Goal: Task Accomplishment & Management: Use online tool/utility

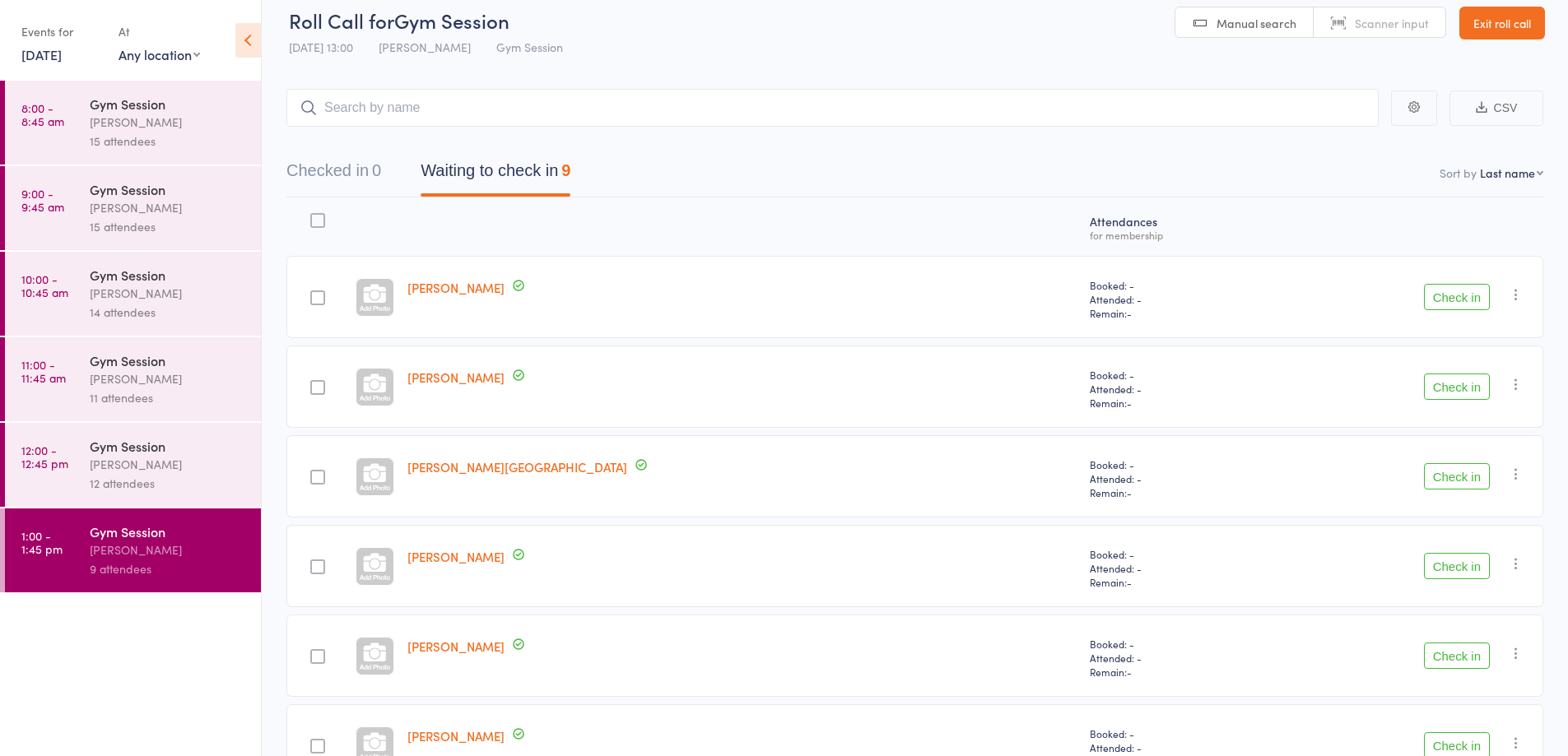
scroll to position [15, 0]
click at [210, 472] on div "[PERSON_NAME]" at bounding box center [168, 464] width 158 height 19
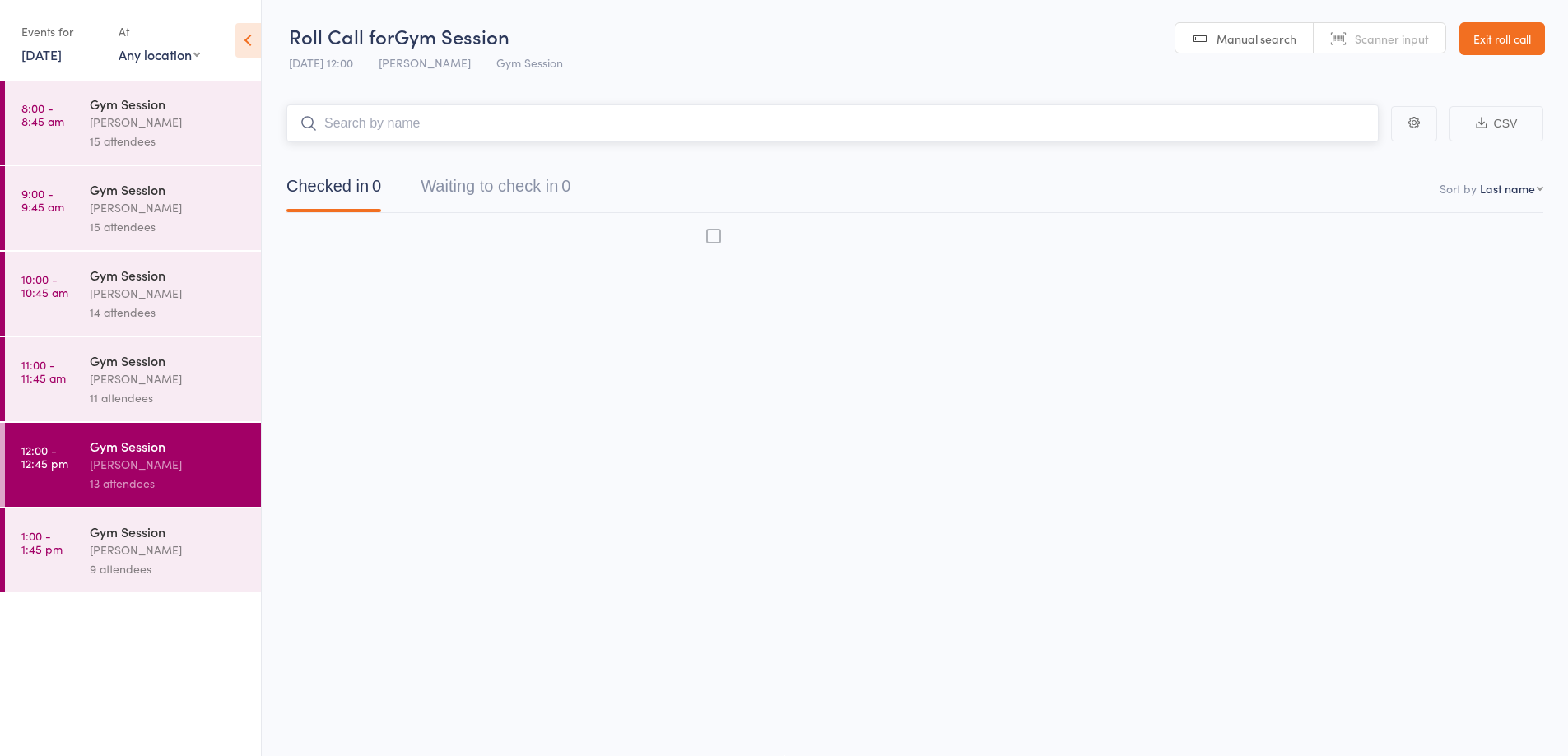
scroll to position [1, 0]
click at [143, 463] on div "[PERSON_NAME]" at bounding box center [168, 464] width 158 height 19
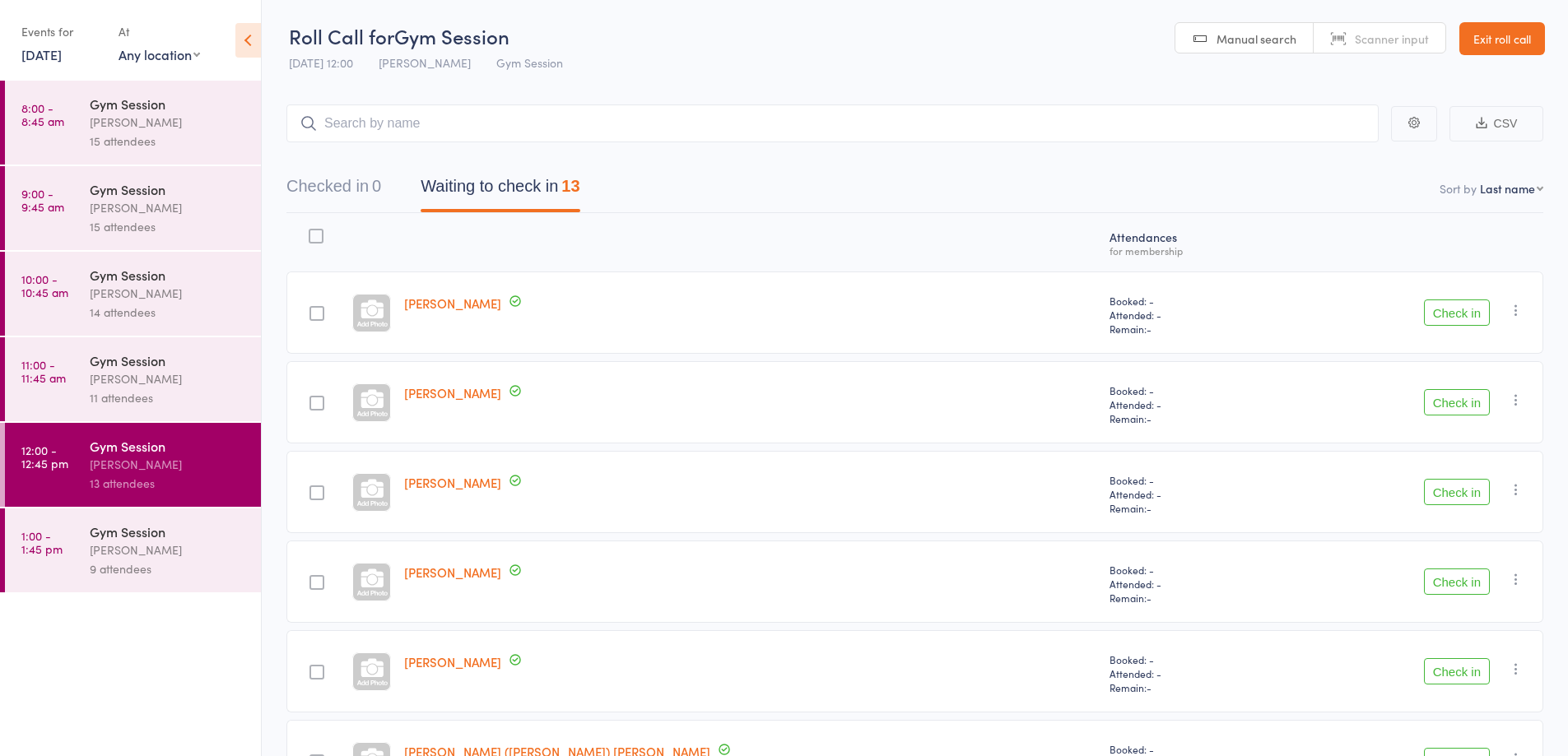
click at [1456, 493] on button "Check in" at bounding box center [1457, 492] width 66 height 27
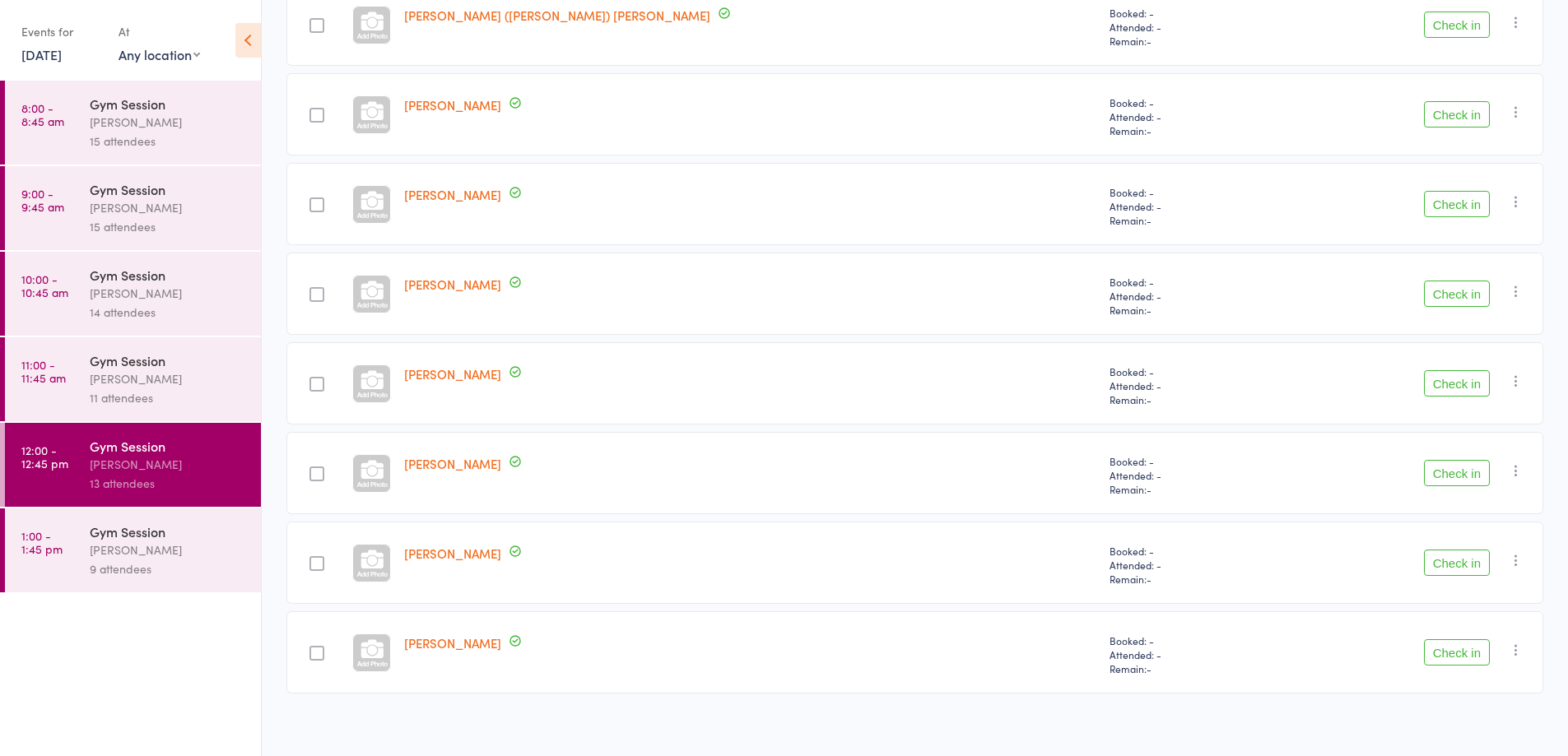
scroll to position [649, 0]
click at [1448, 298] on button "Check in" at bounding box center [1457, 292] width 66 height 27
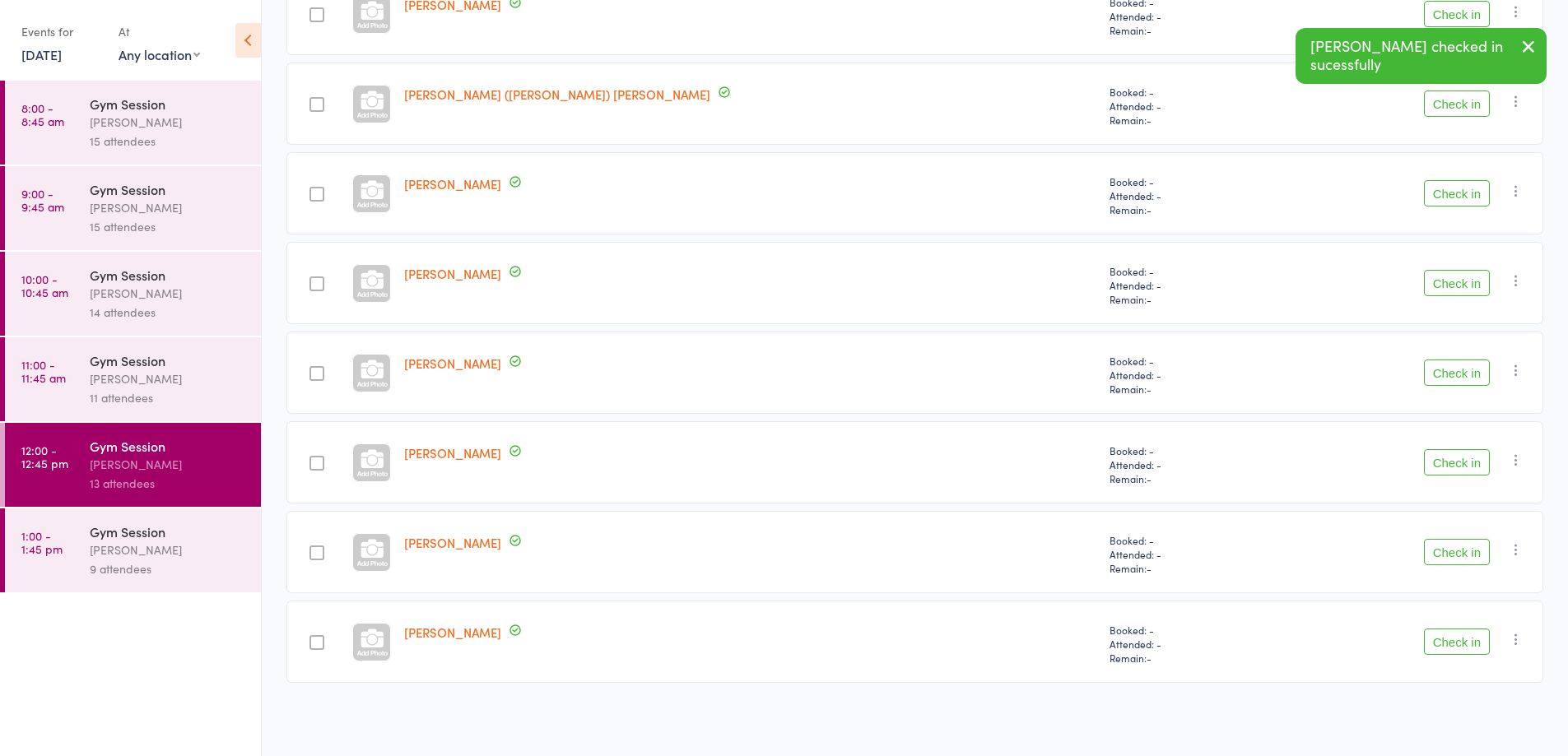
scroll to position [569, 0]
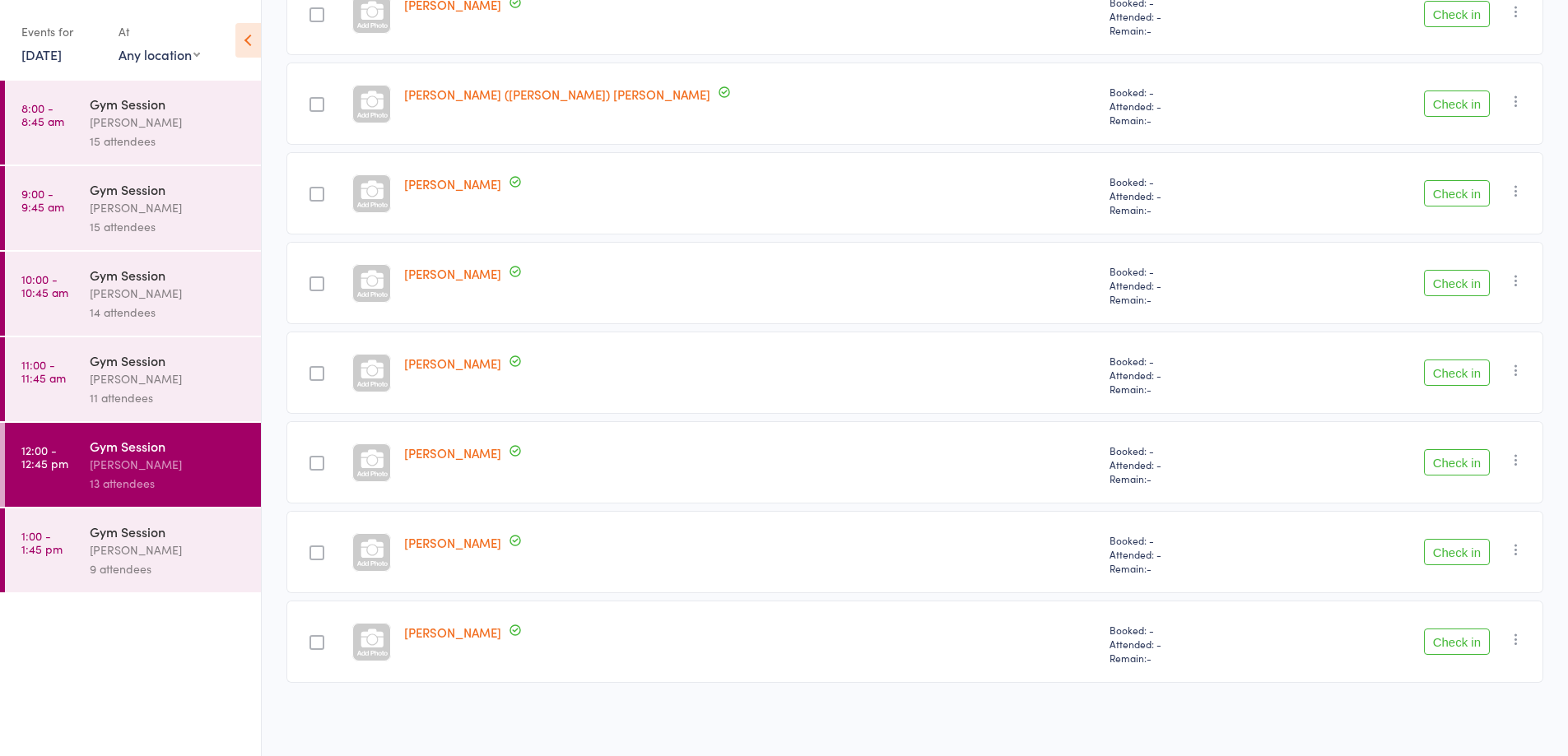
click at [324, 462] on div at bounding box center [316, 463] width 15 height 15
click at [313, 459] on input "checkbox" at bounding box center [313, 459] width 0 height 0
click at [1485, 464] on button "Check in" at bounding box center [1457, 462] width 66 height 27
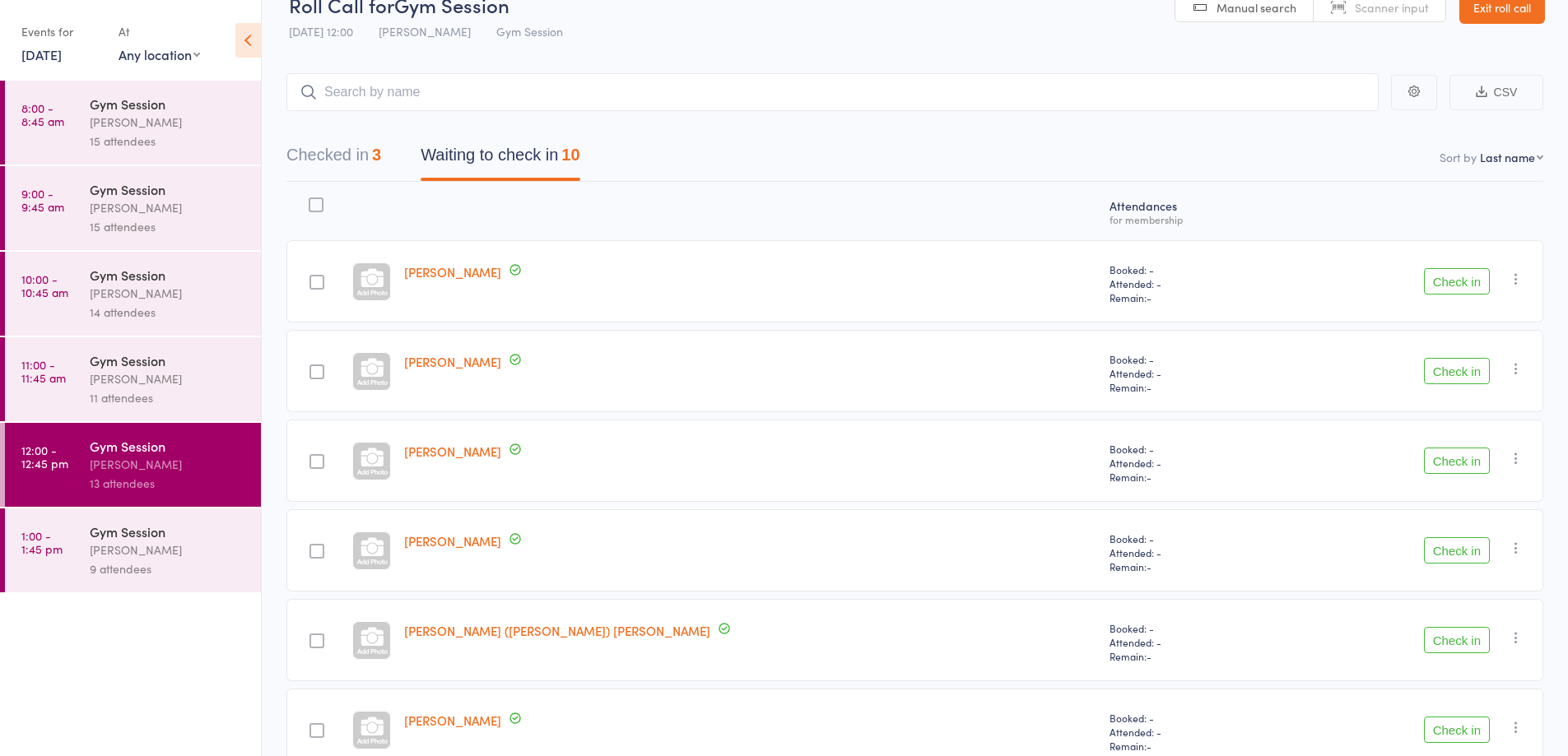
scroll to position [44, 0]
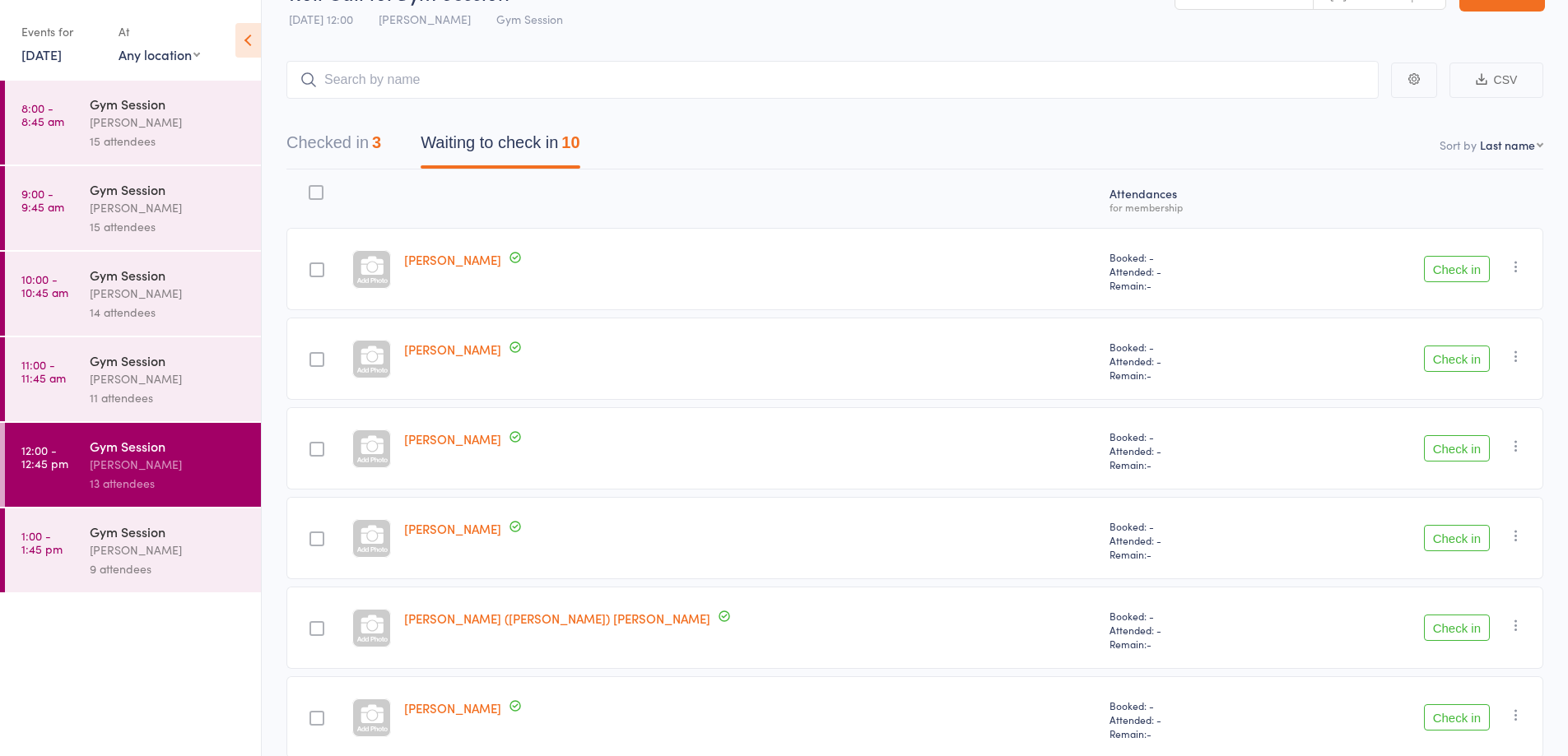
click at [1450, 274] on button "Check in" at bounding box center [1457, 269] width 66 height 27
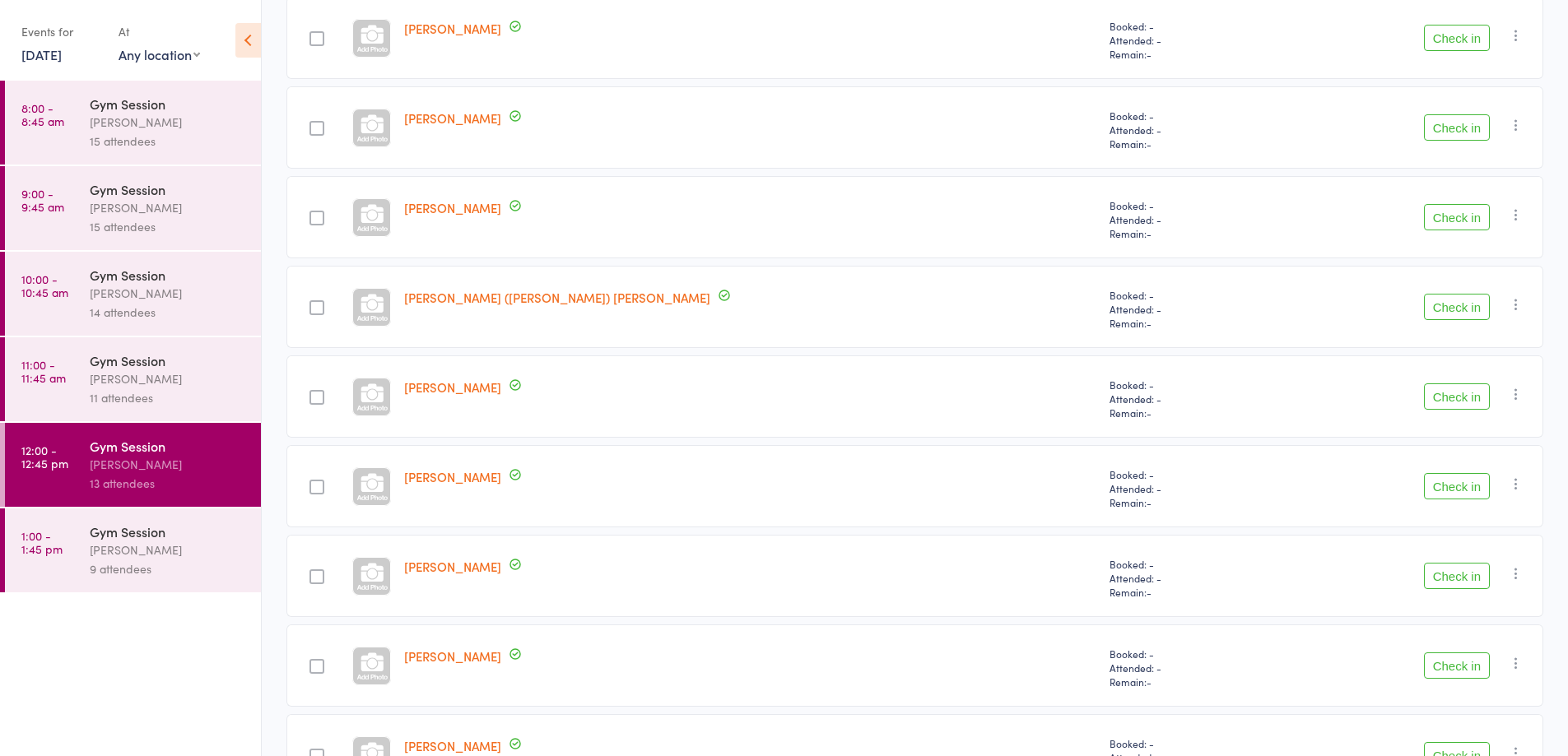
scroll to position [0, 0]
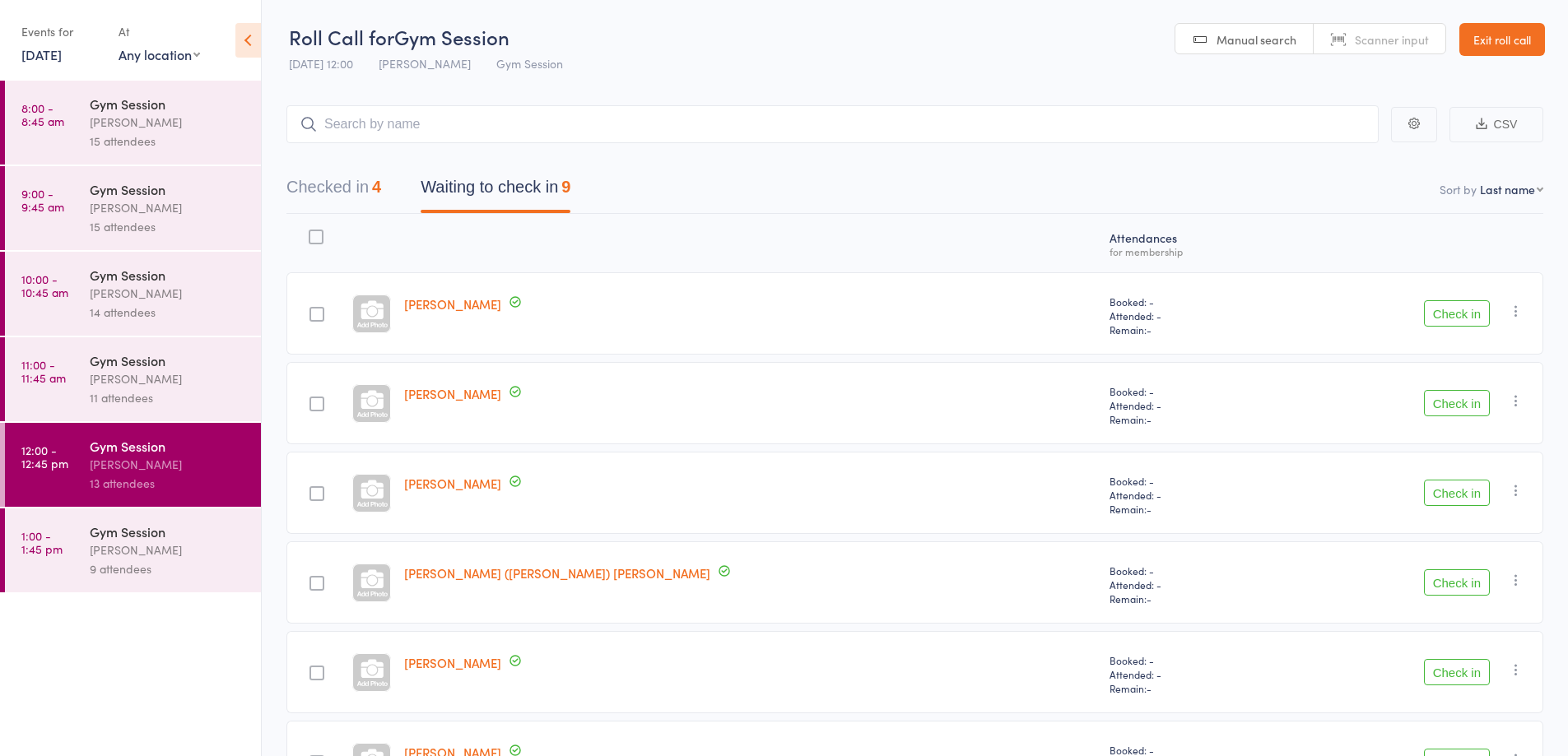
click at [894, 118] on input "search" at bounding box center [832, 124] width 1092 height 37
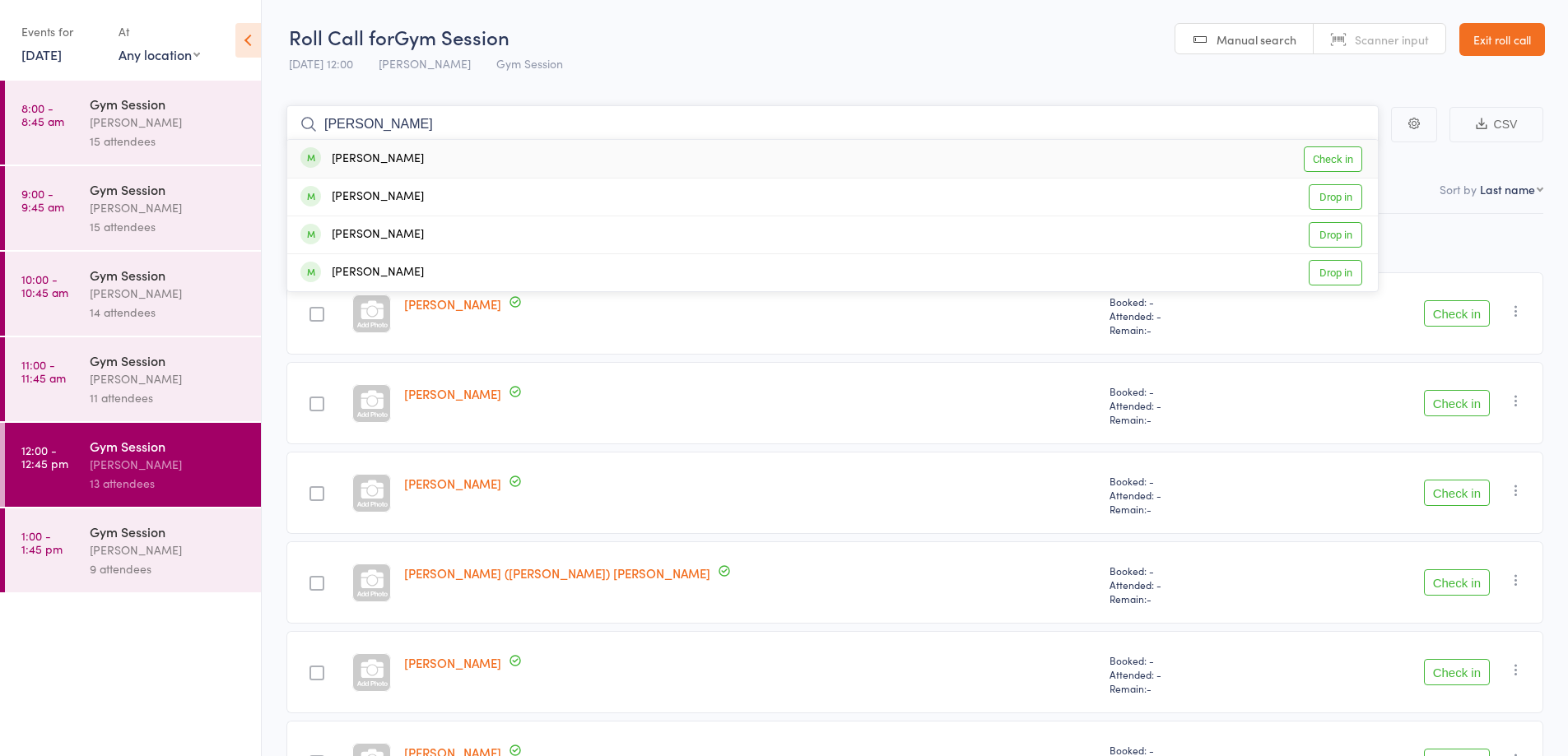
type input "[PERSON_NAME]"
click at [1331, 168] on link "Check in" at bounding box center [1333, 159] width 58 height 26
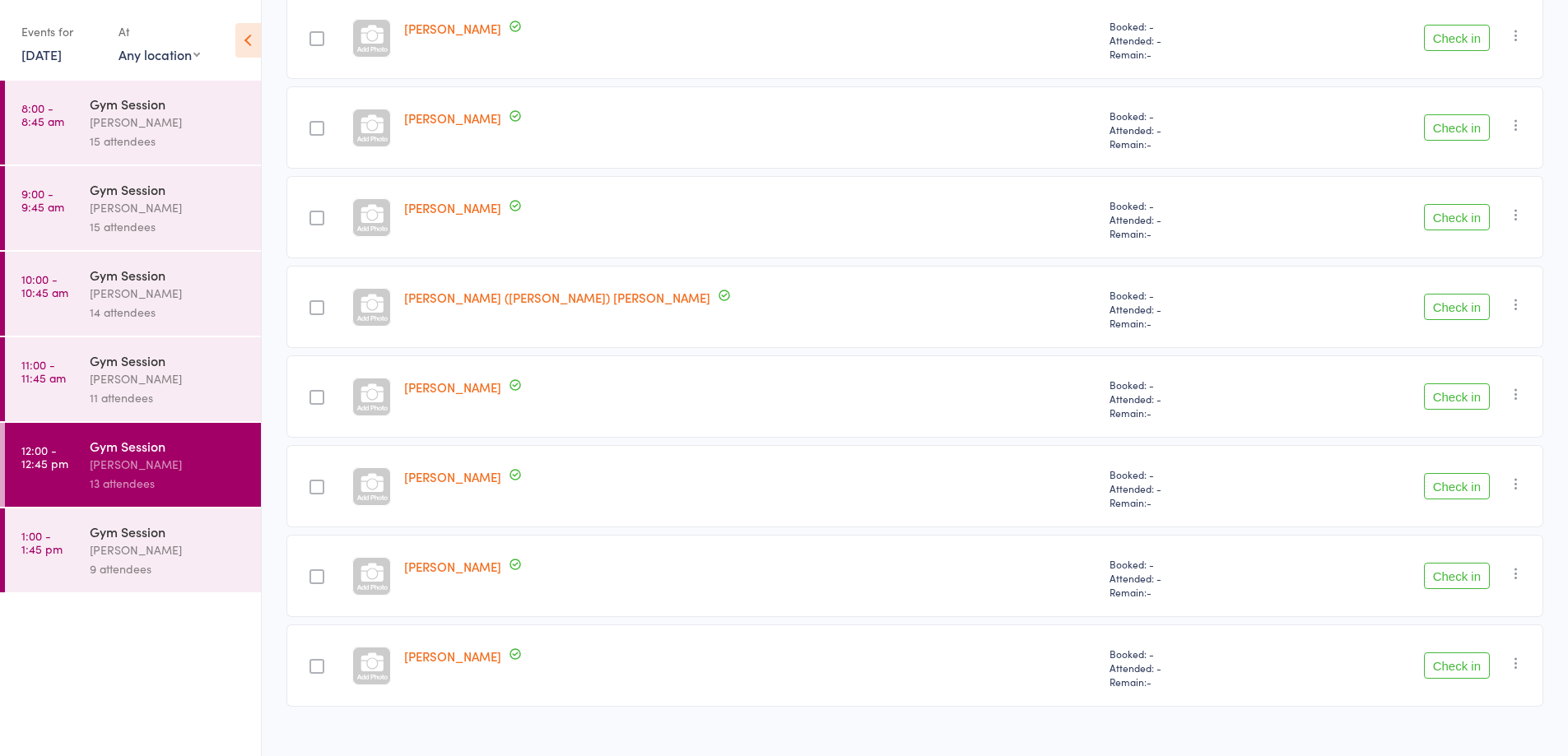
scroll to position [286, 0]
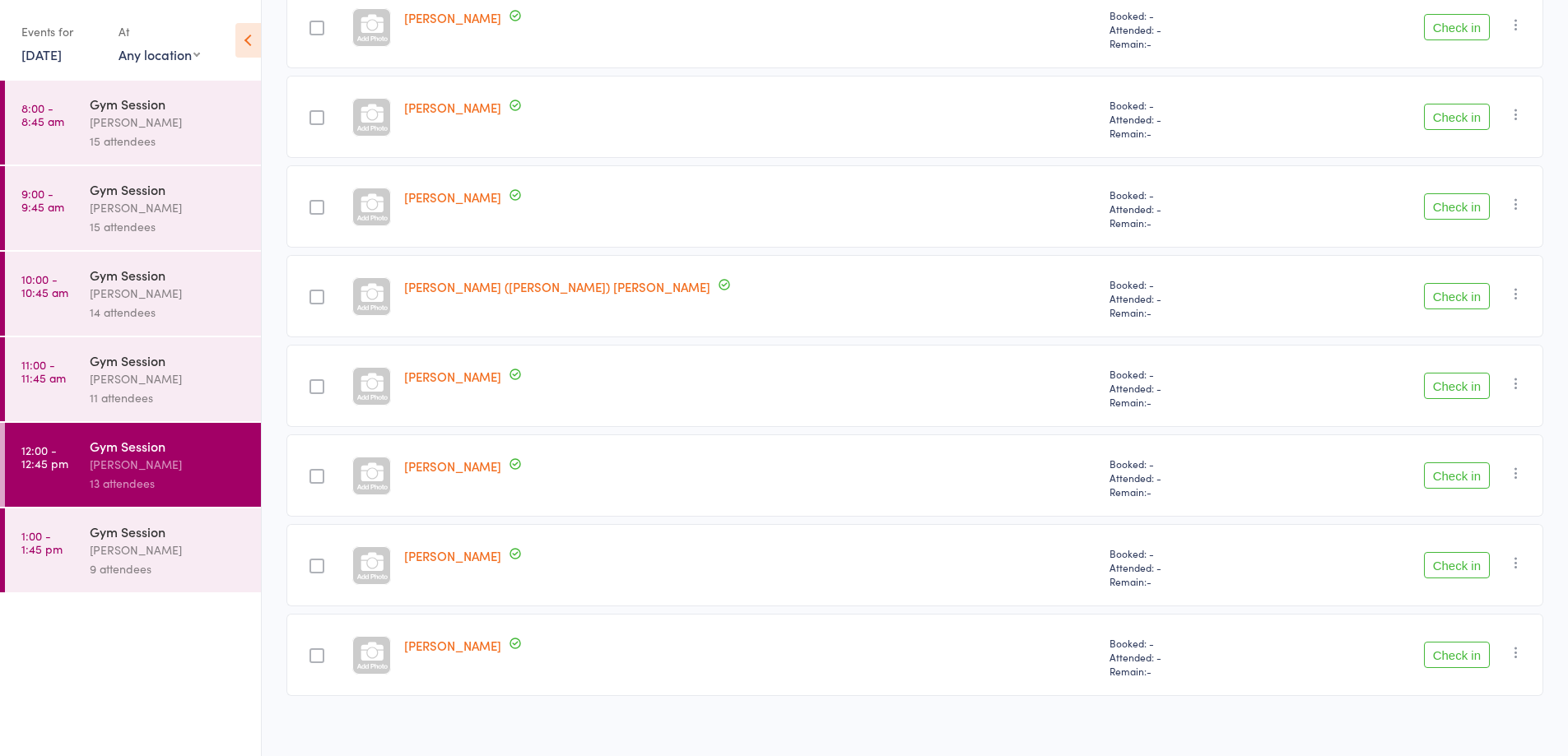
click at [1458, 389] on button "Check in" at bounding box center [1457, 386] width 66 height 27
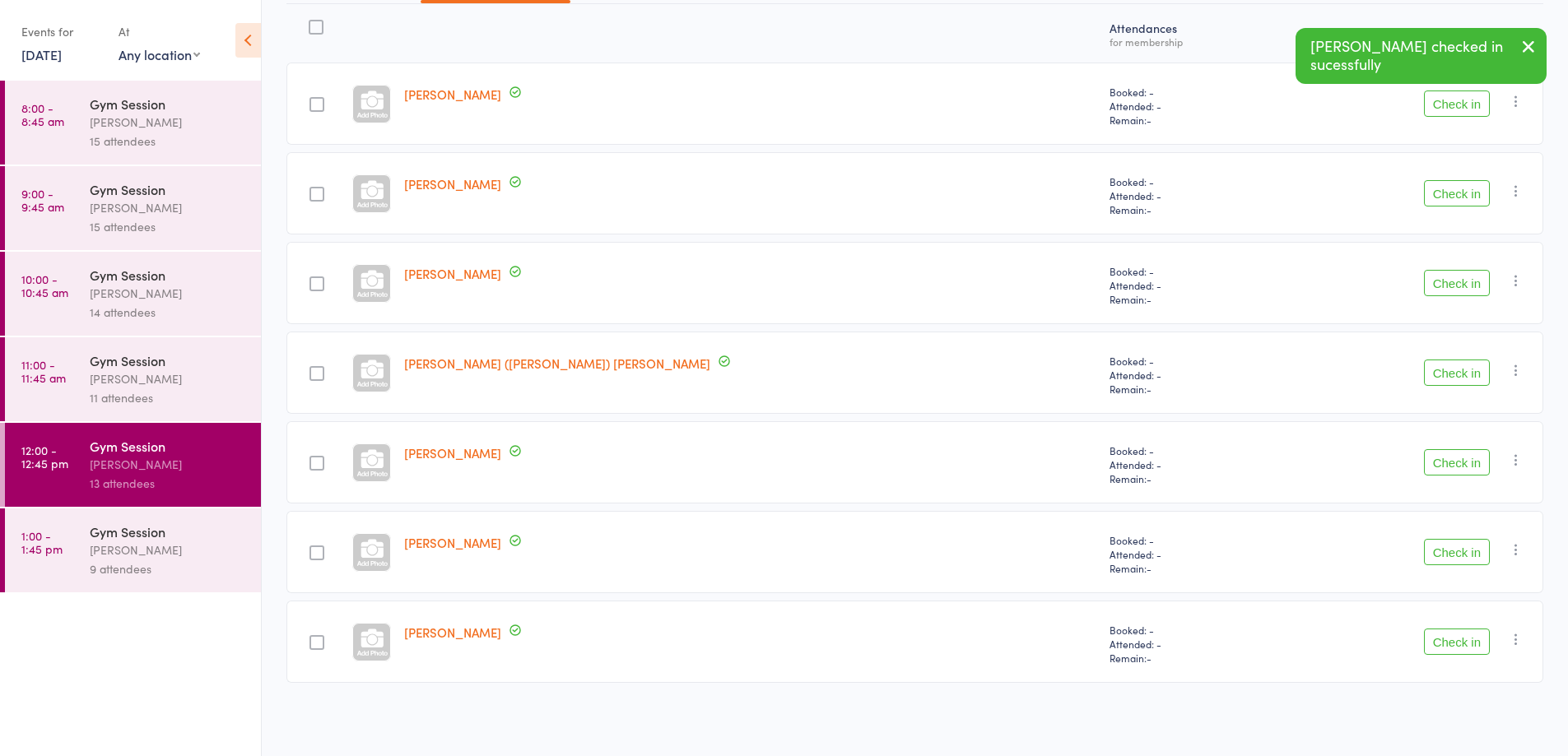
click at [1459, 468] on button "Check in" at bounding box center [1457, 462] width 66 height 27
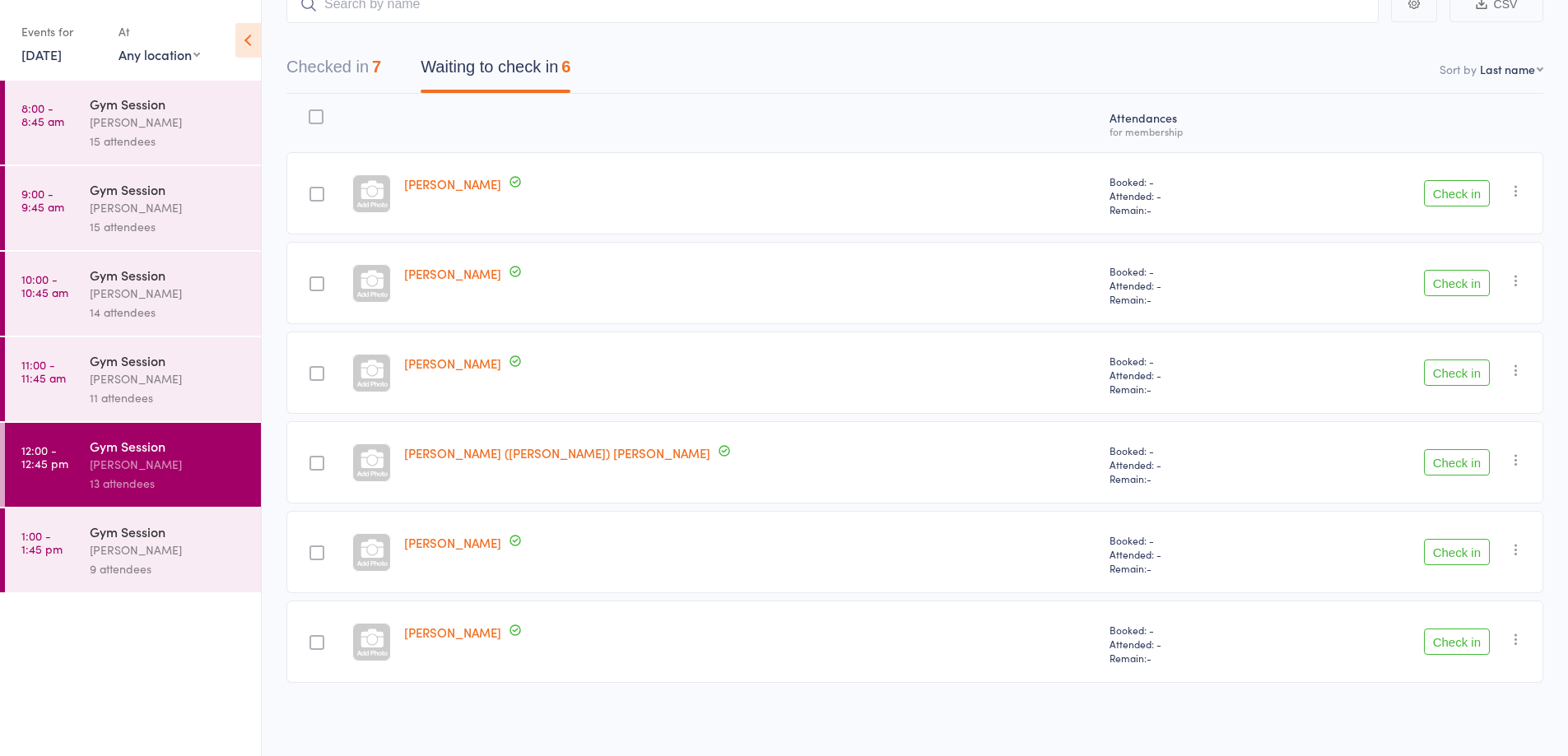
click at [1447, 198] on button "Check in" at bounding box center [1457, 193] width 66 height 27
click at [1458, 192] on button "Check in" at bounding box center [1457, 193] width 66 height 27
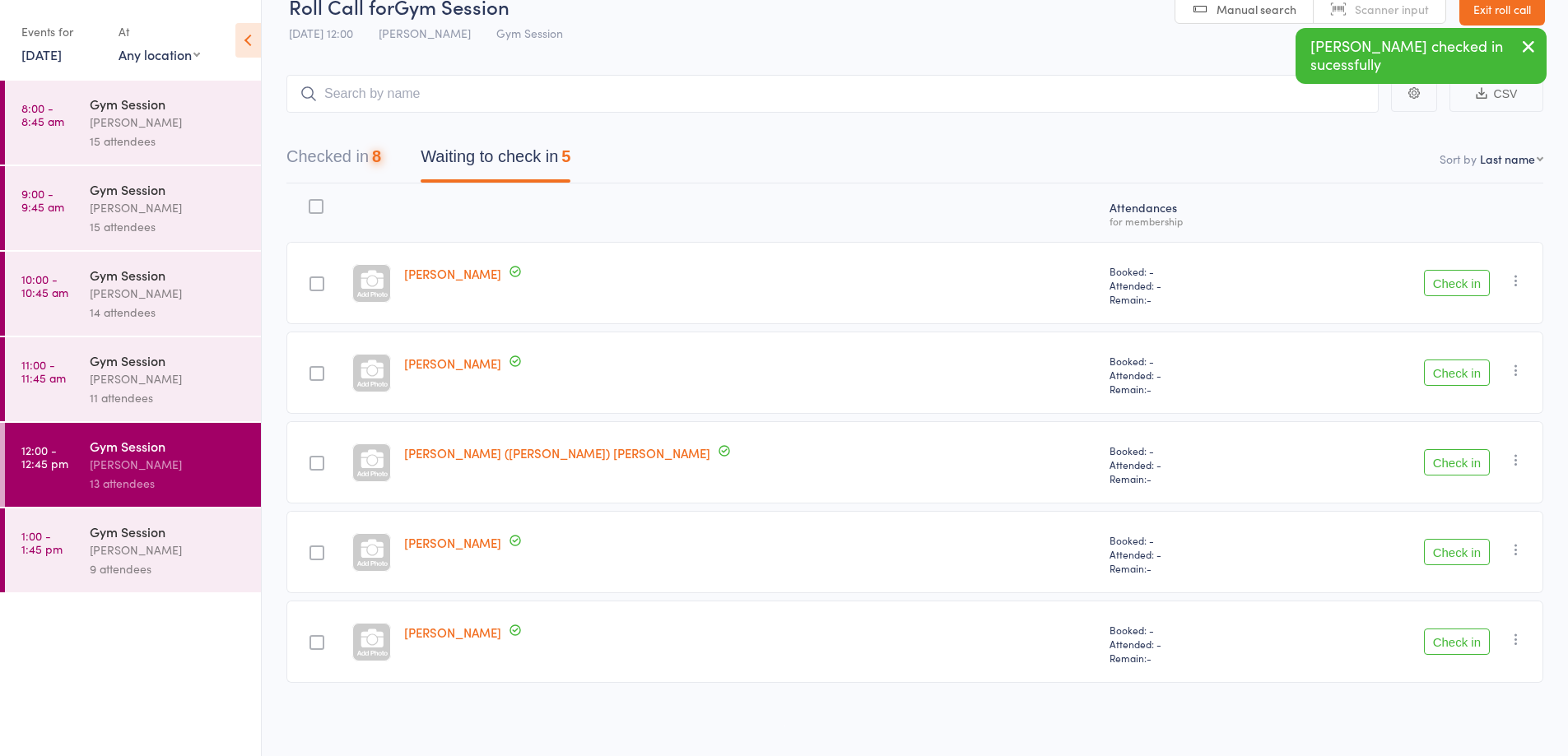
scroll to position [31, 0]
click at [1443, 286] on button "Check in" at bounding box center [1457, 283] width 66 height 27
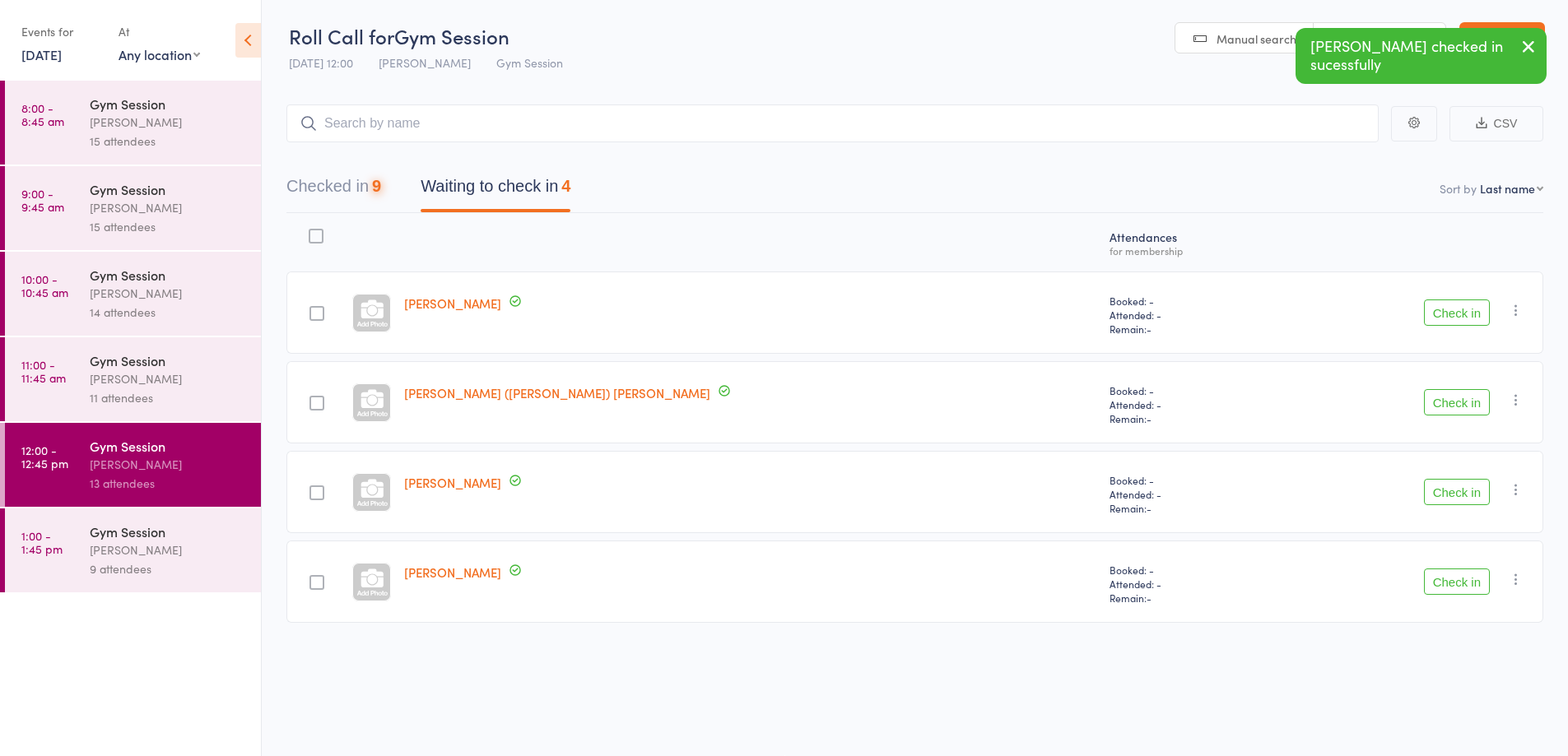
scroll to position [1, 0]
click at [1457, 313] on button "Check in" at bounding box center [1457, 312] width 66 height 27
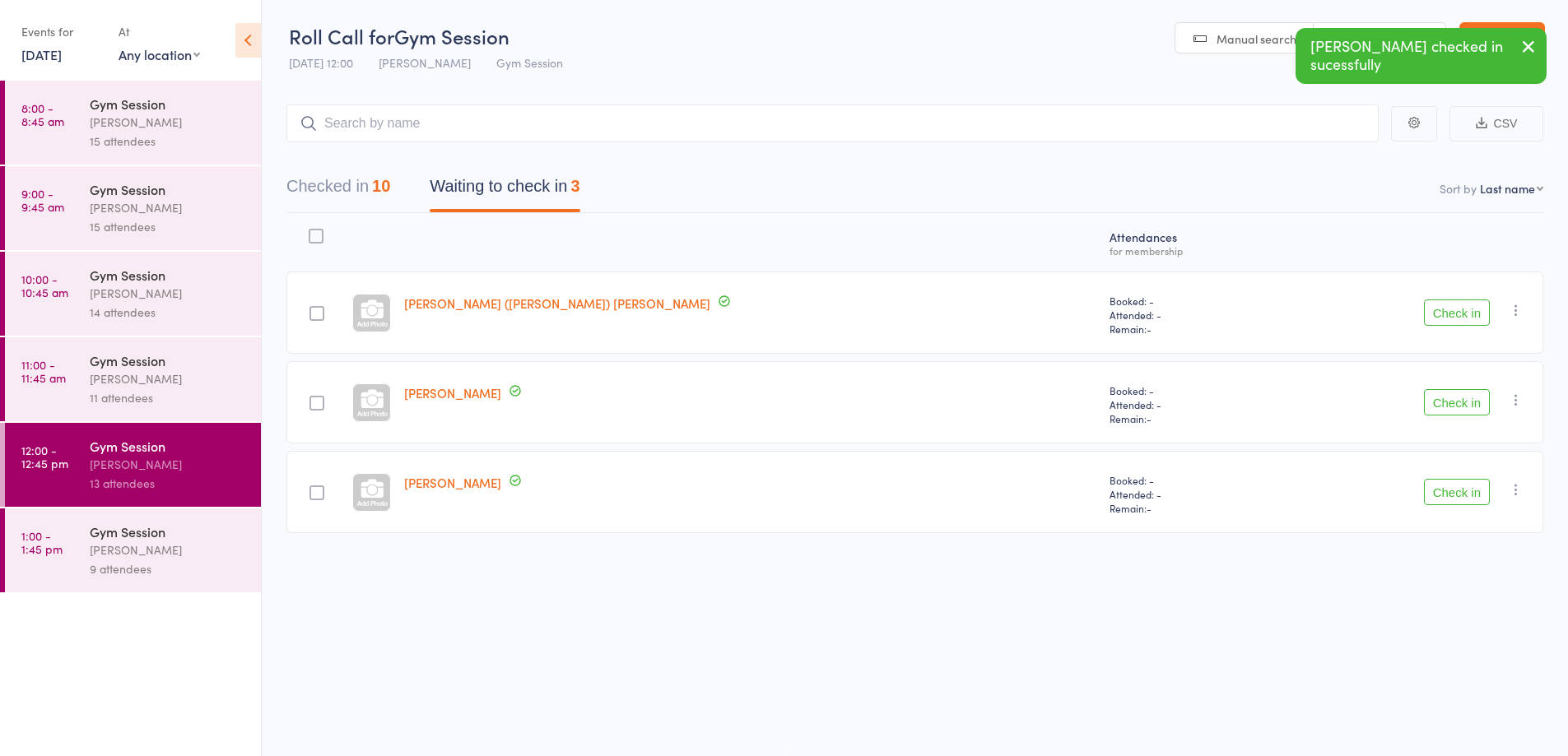
click at [1441, 304] on button "Check in" at bounding box center [1457, 312] width 66 height 27
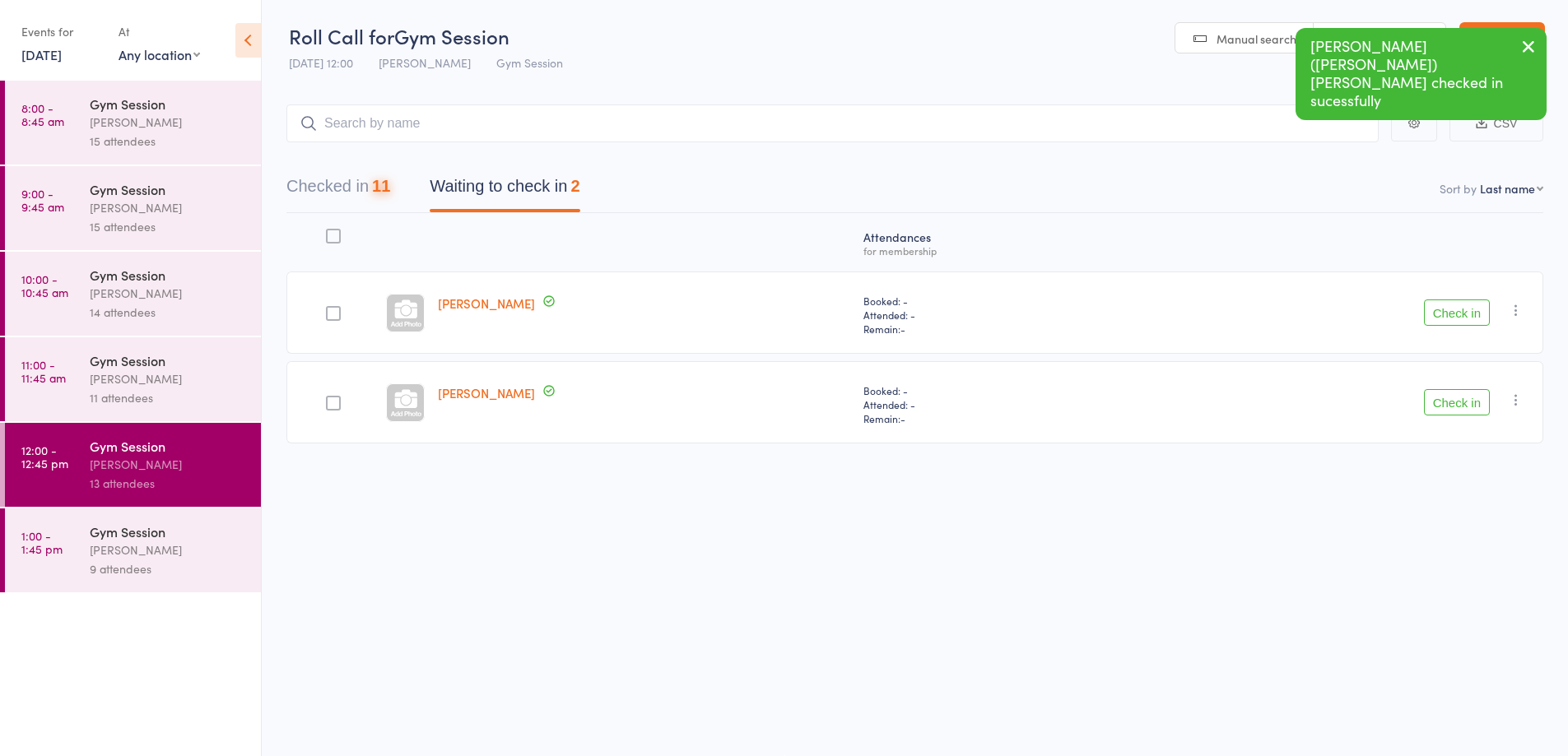
click at [1449, 313] on button "Check in" at bounding box center [1457, 312] width 66 height 27
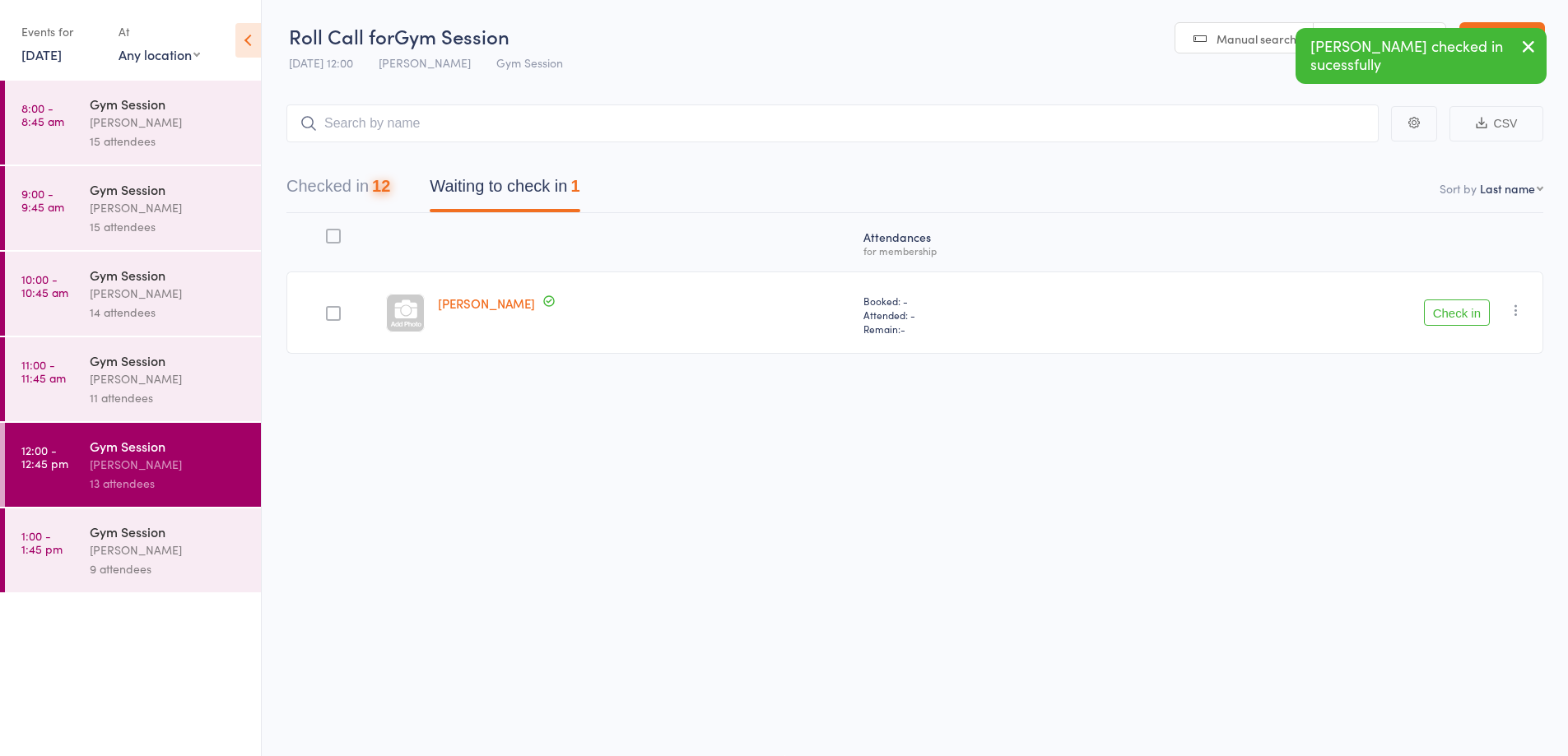
click at [1443, 322] on button "Check in" at bounding box center [1457, 312] width 66 height 27
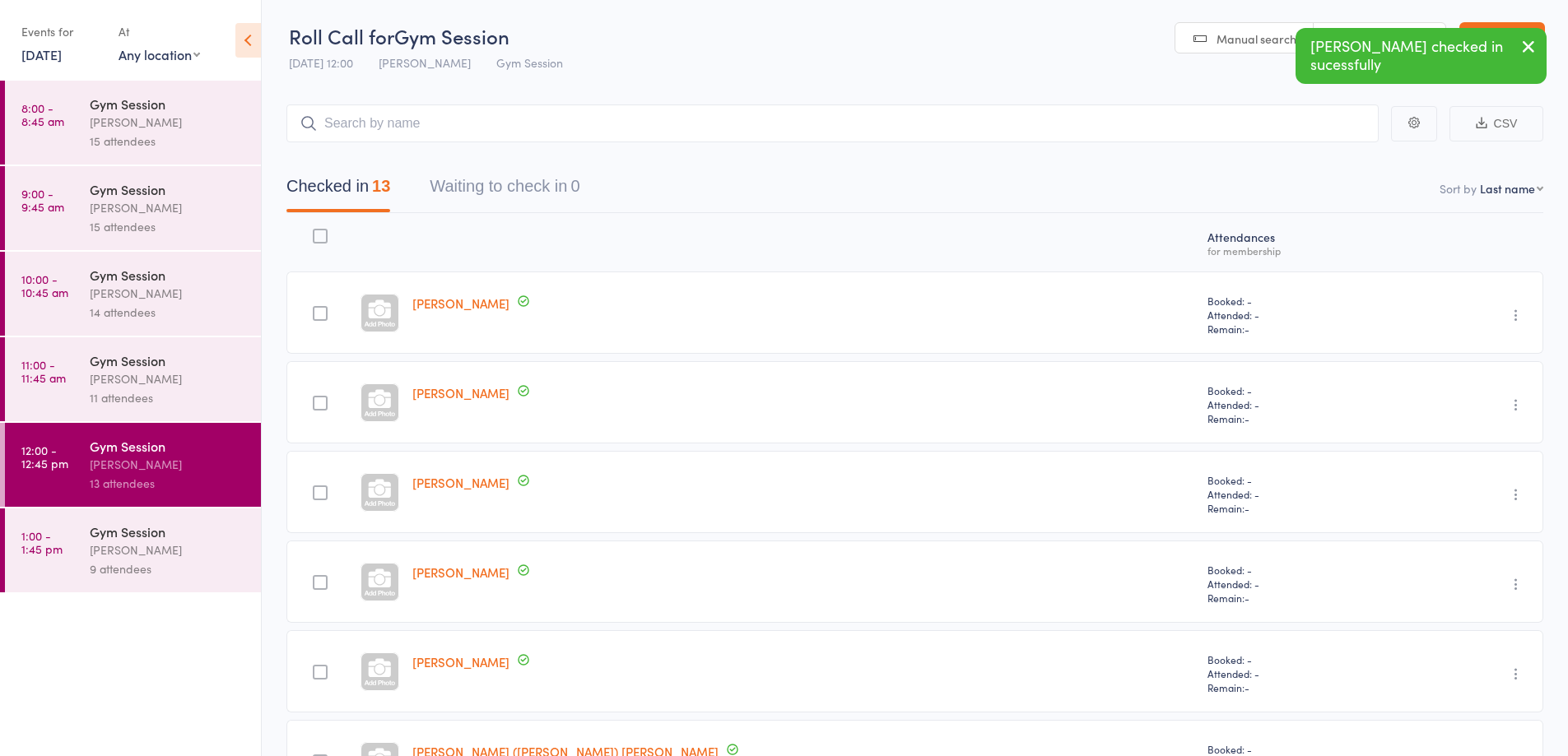
click at [190, 563] on div "9 attendees" at bounding box center [168, 568] width 158 height 19
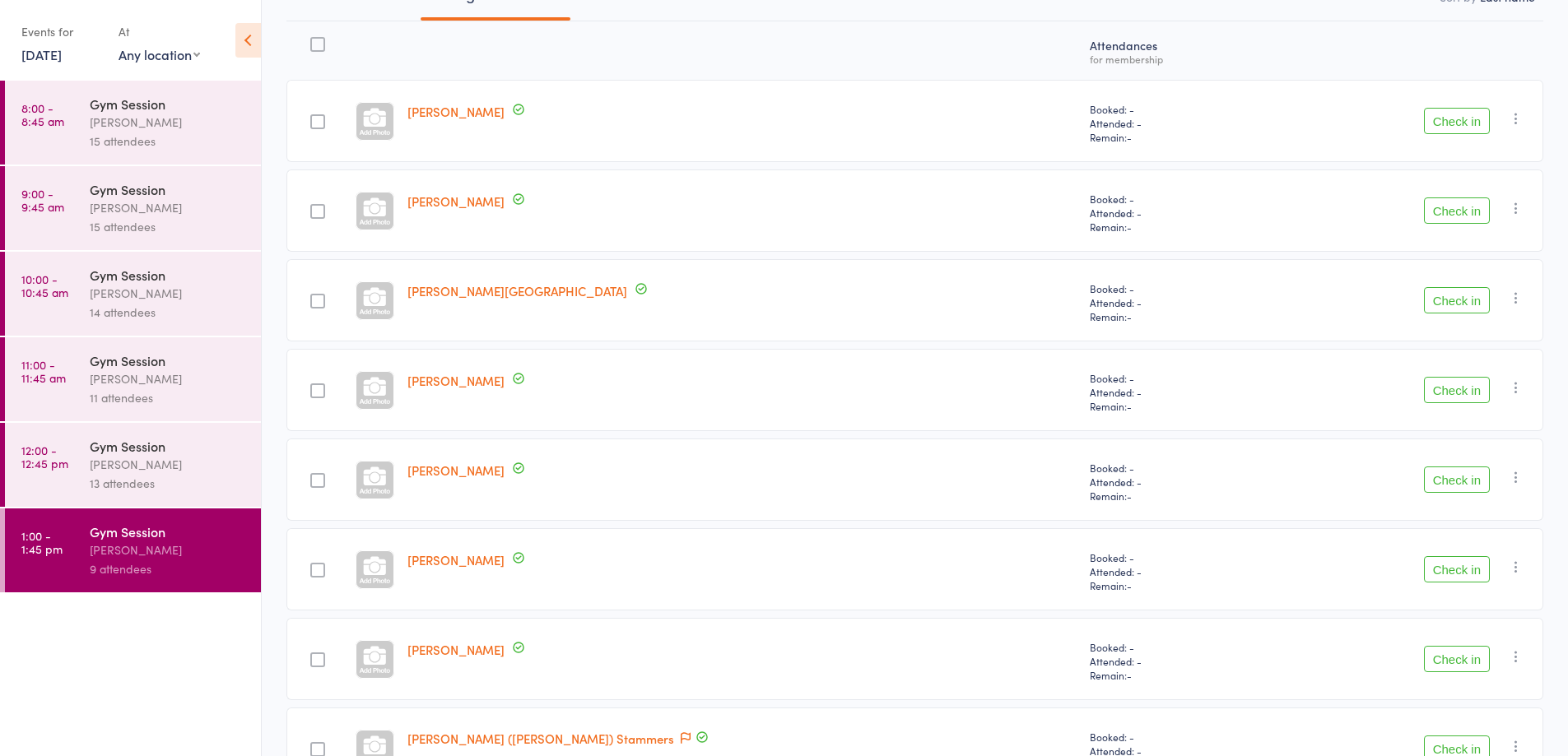
scroll to position [389, 0]
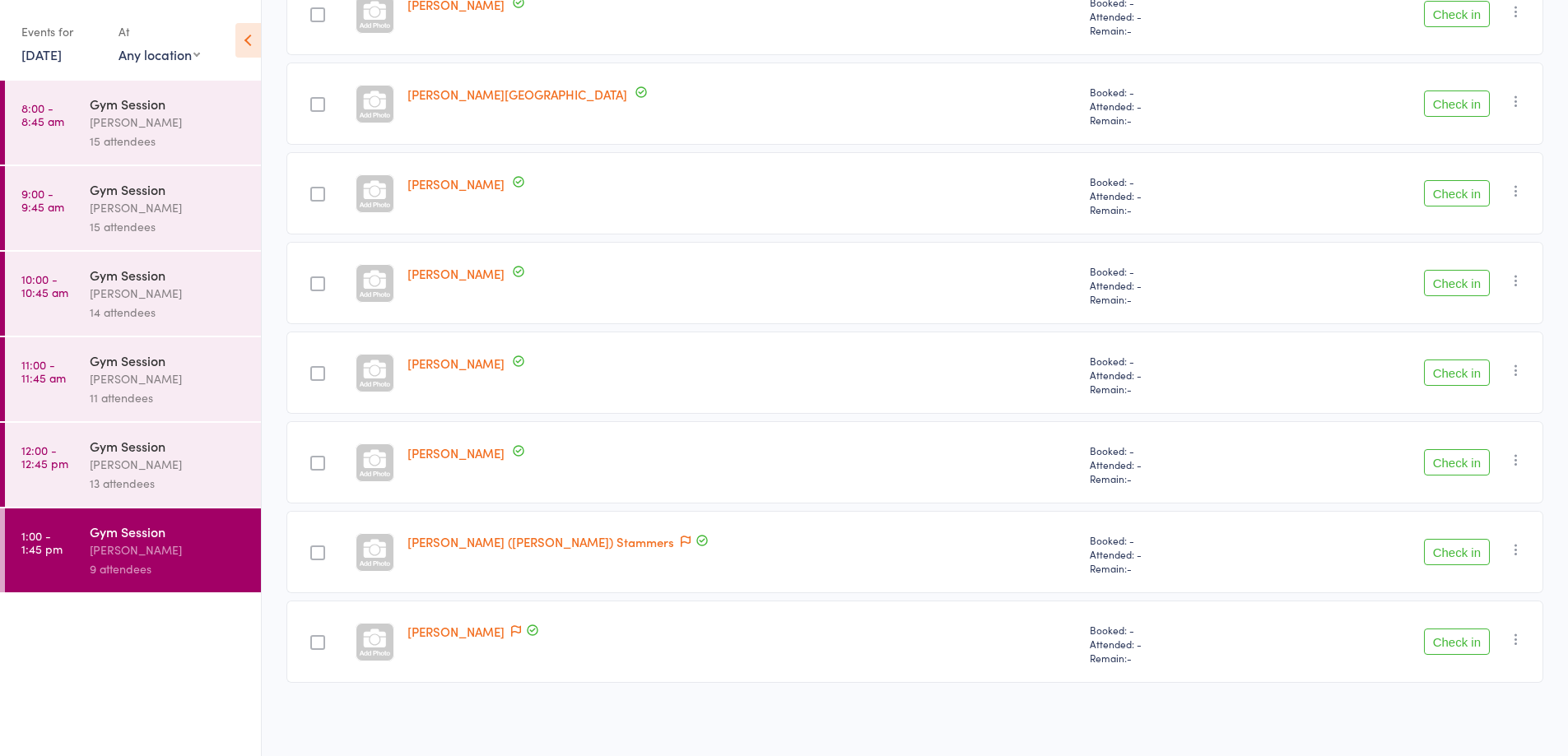
click at [1453, 374] on button "Check in" at bounding box center [1457, 372] width 66 height 27
click at [1472, 473] on button "Check in" at bounding box center [1457, 462] width 66 height 27
click at [1463, 195] on button "Check in" at bounding box center [1457, 193] width 66 height 27
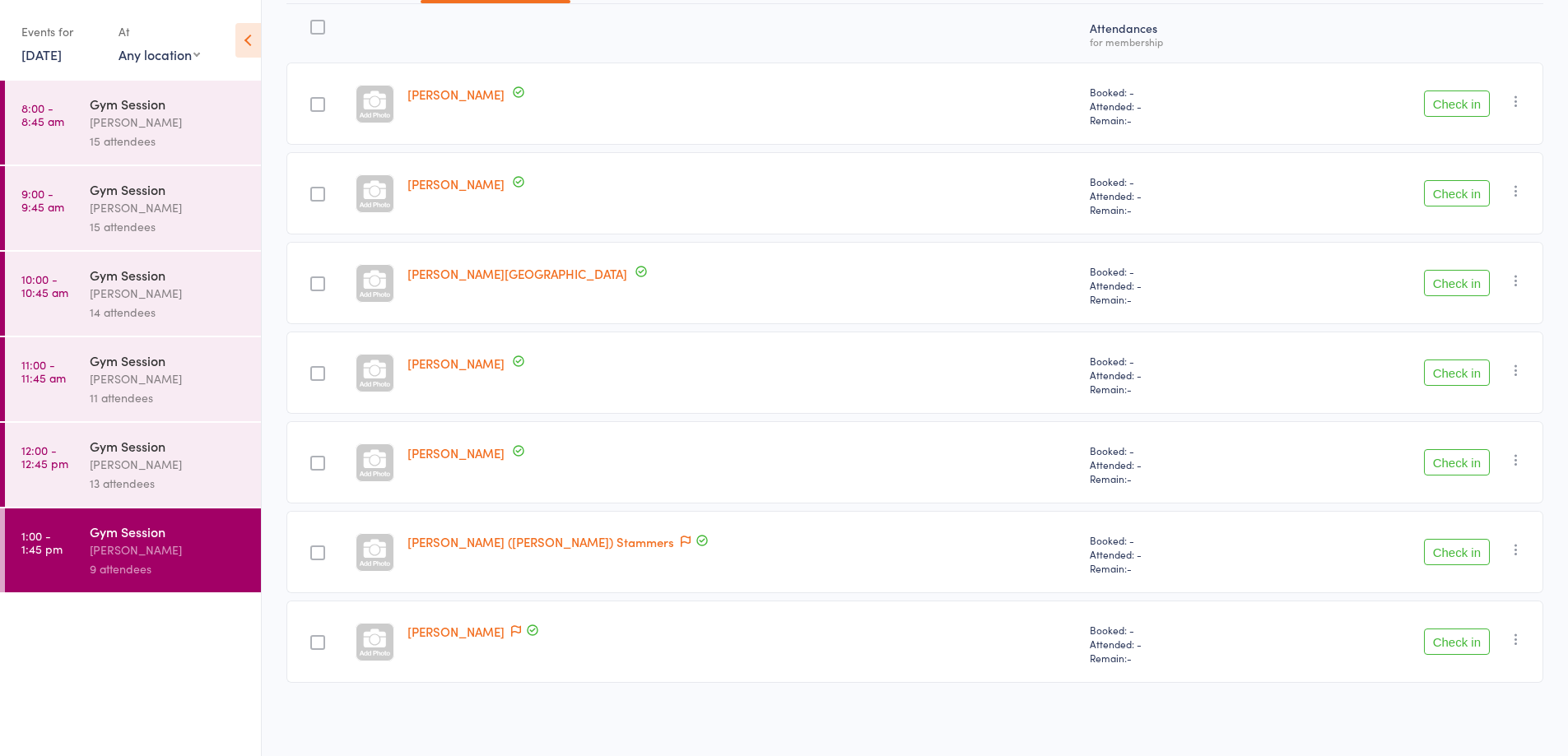
scroll to position [120, 0]
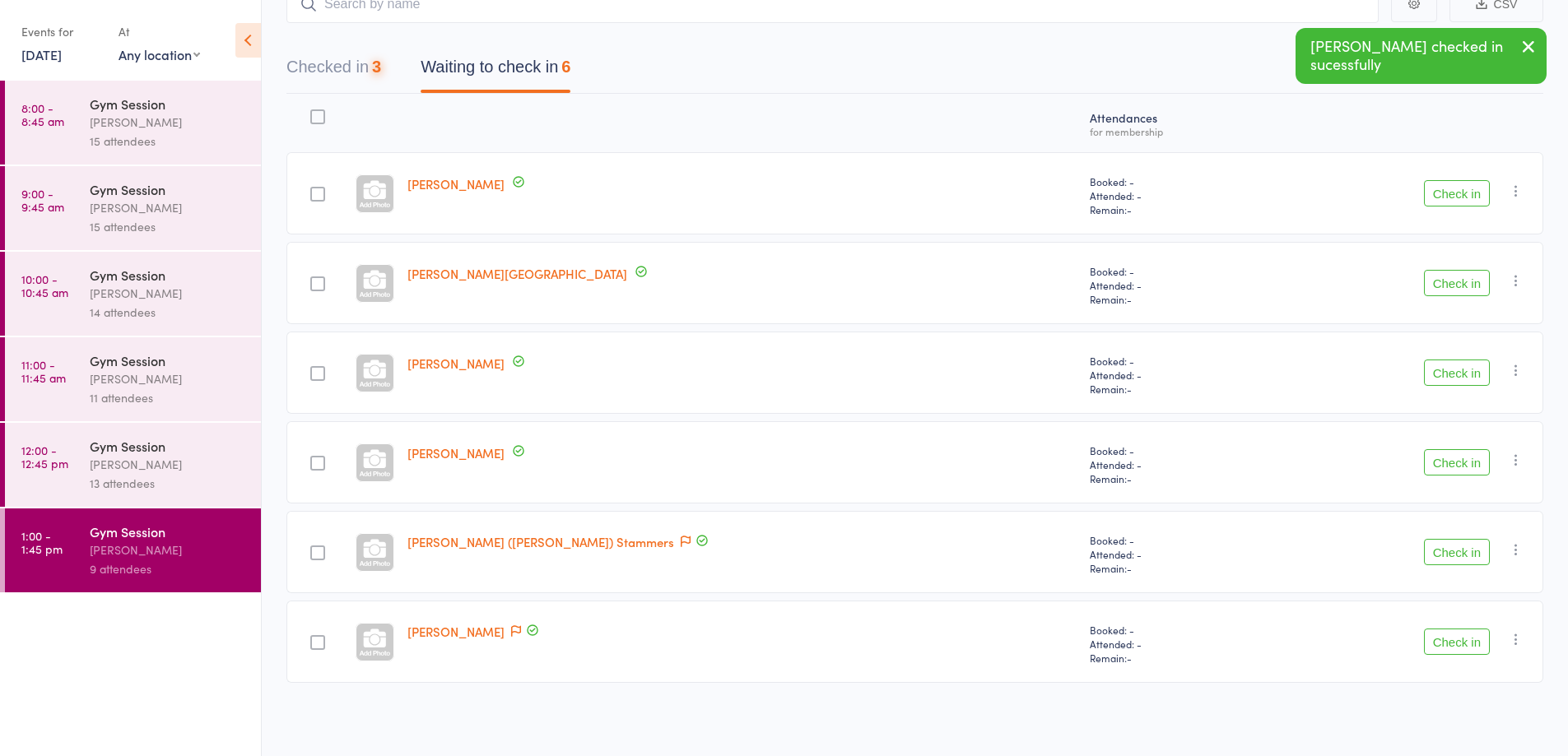
click at [1452, 285] on button "Check in" at bounding box center [1457, 283] width 66 height 27
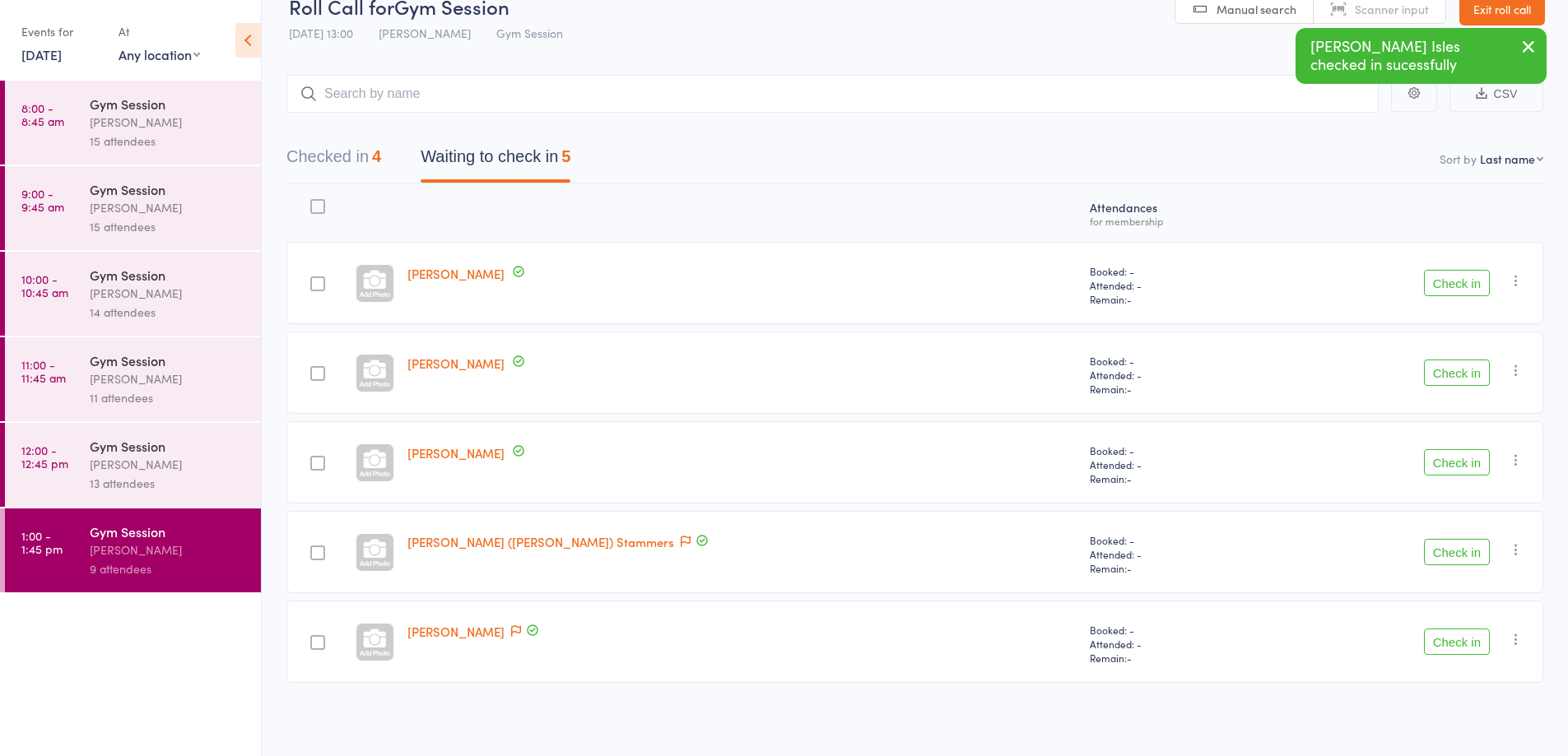
click at [1437, 563] on button "Check in" at bounding box center [1457, 552] width 66 height 27
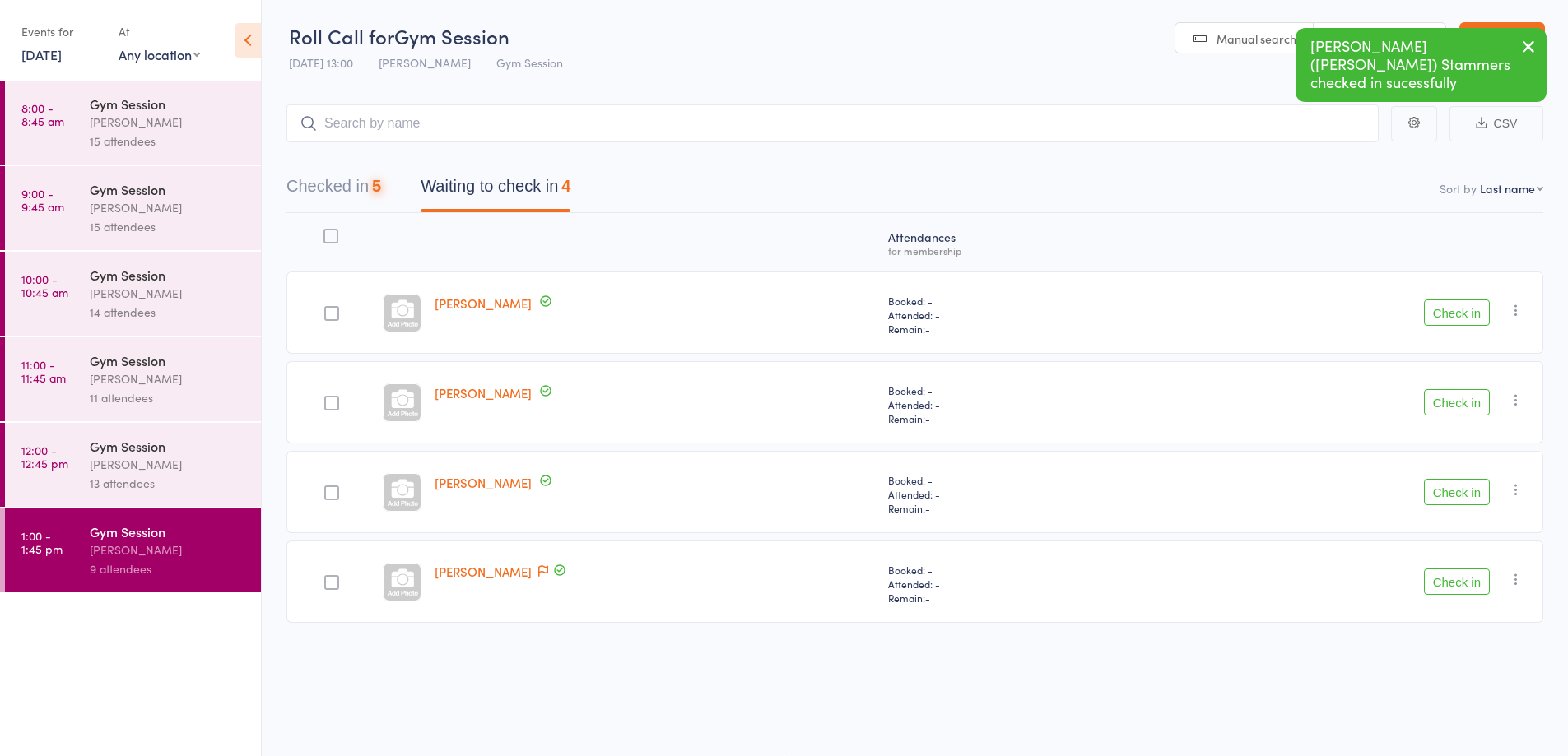
scroll to position [1, 0]
click at [1456, 589] on button "Check in" at bounding box center [1457, 582] width 66 height 27
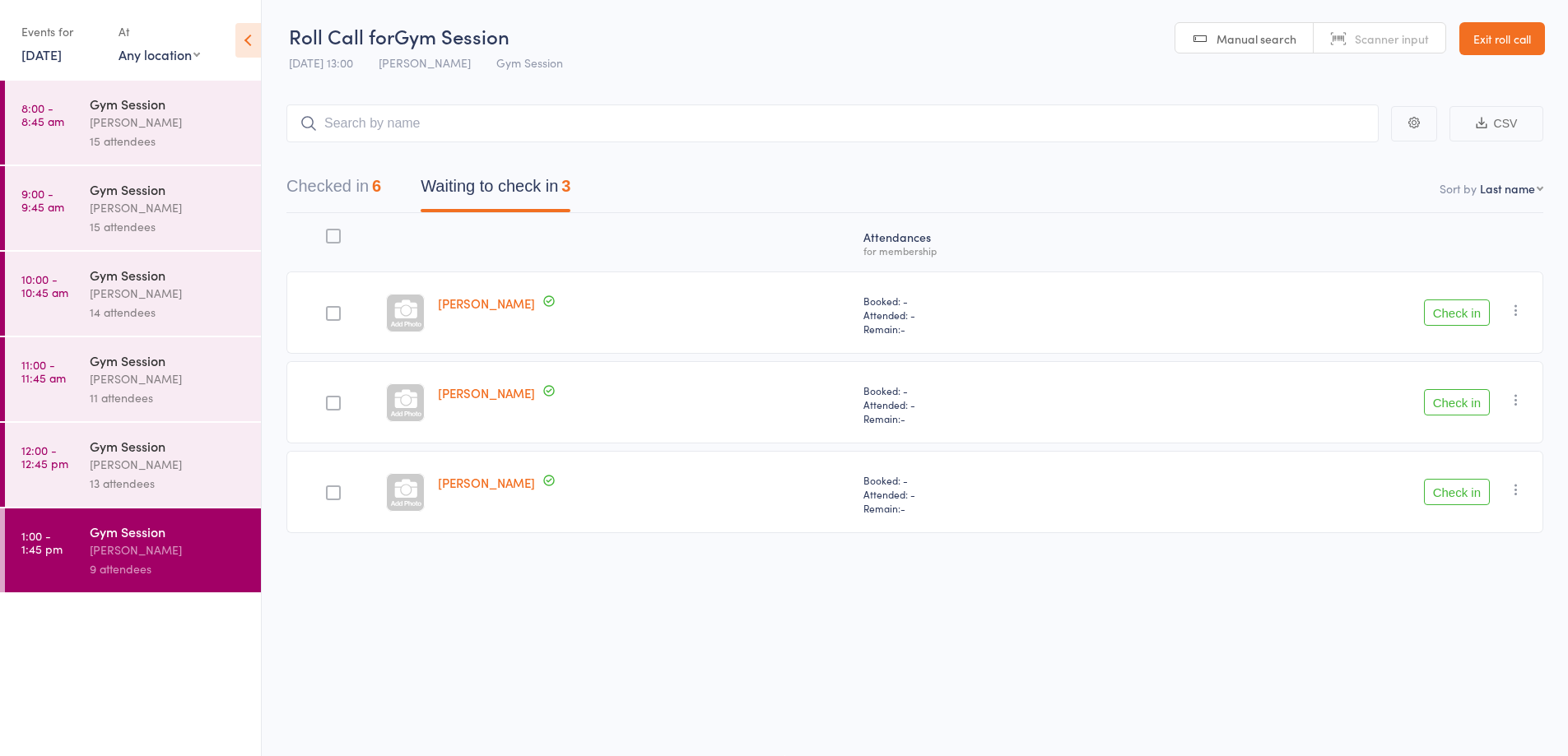
click at [324, 188] on button "Checked in 6" at bounding box center [334, 190] width 95 height 43
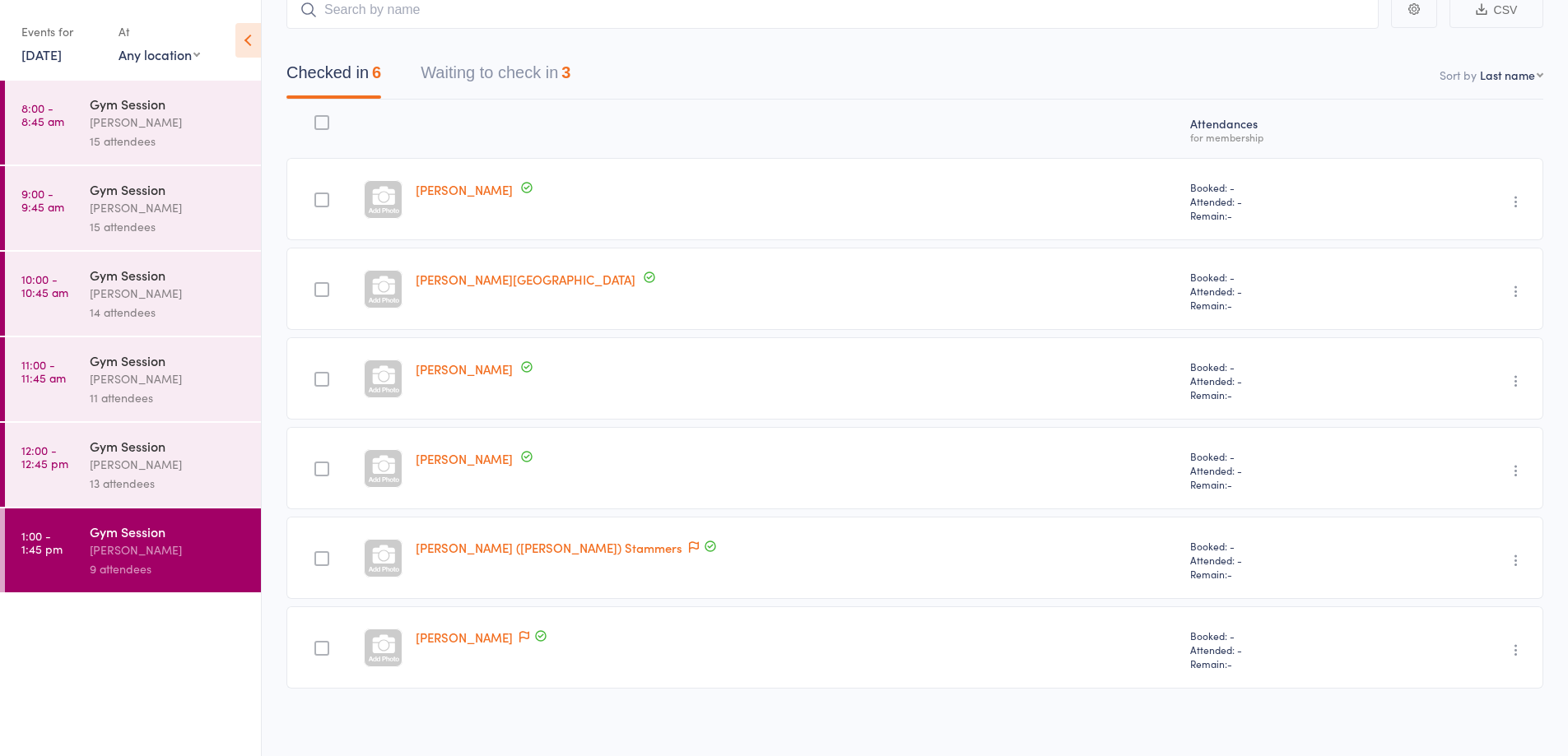
scroll to position [120, 0]
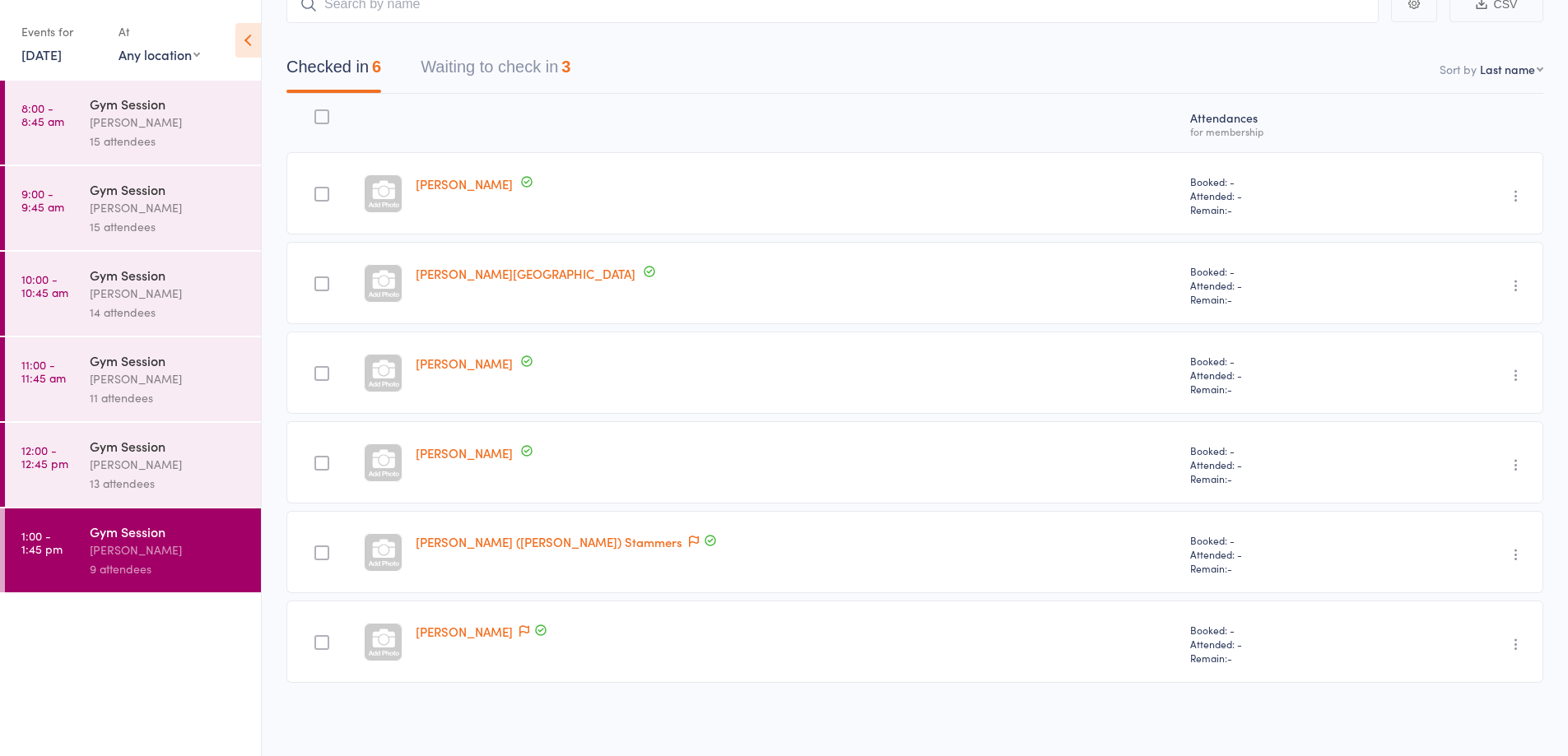
click at [1520, 649] on icon "button" at bounding box center [1516, 644] width 17 height 17
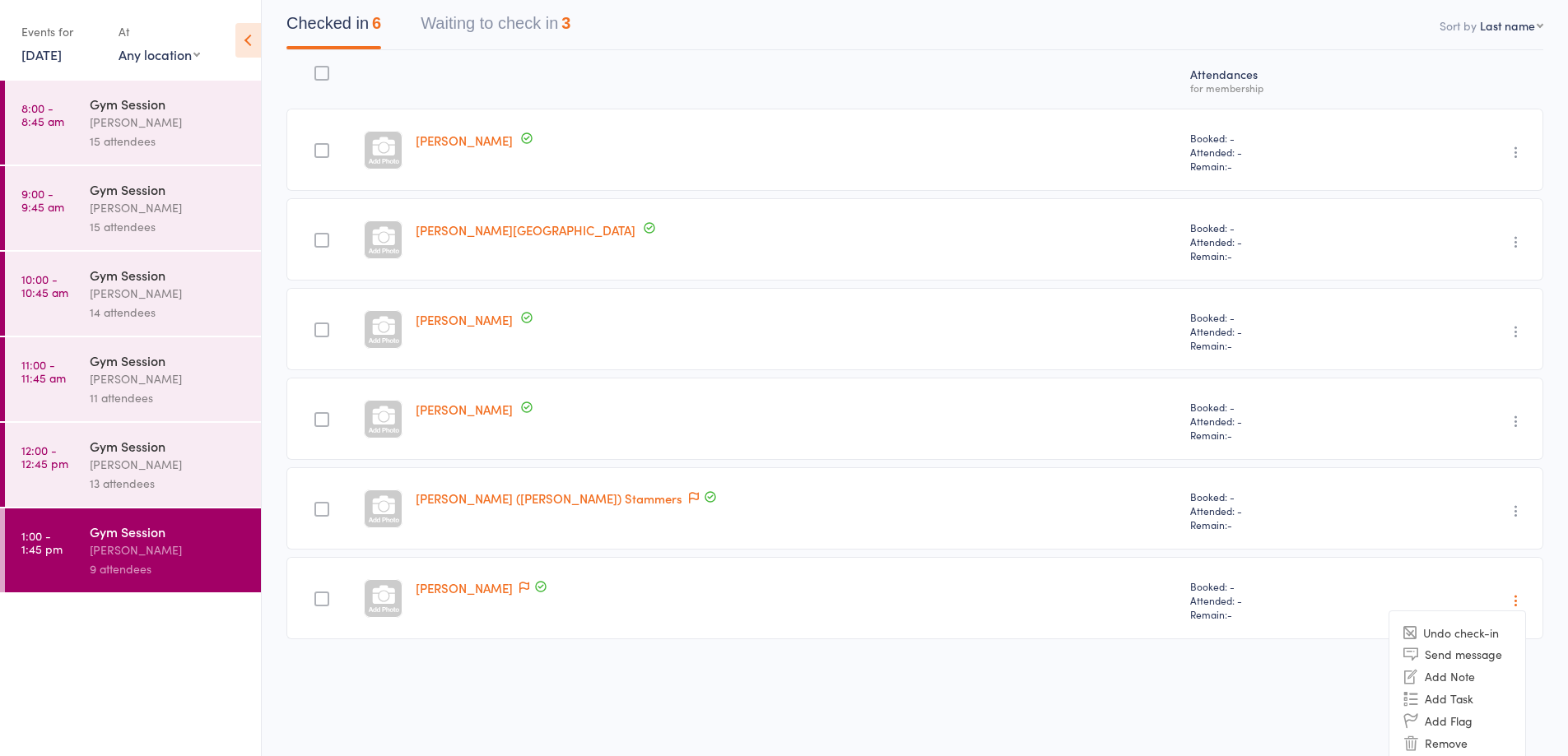
scroll to position [197, 0]
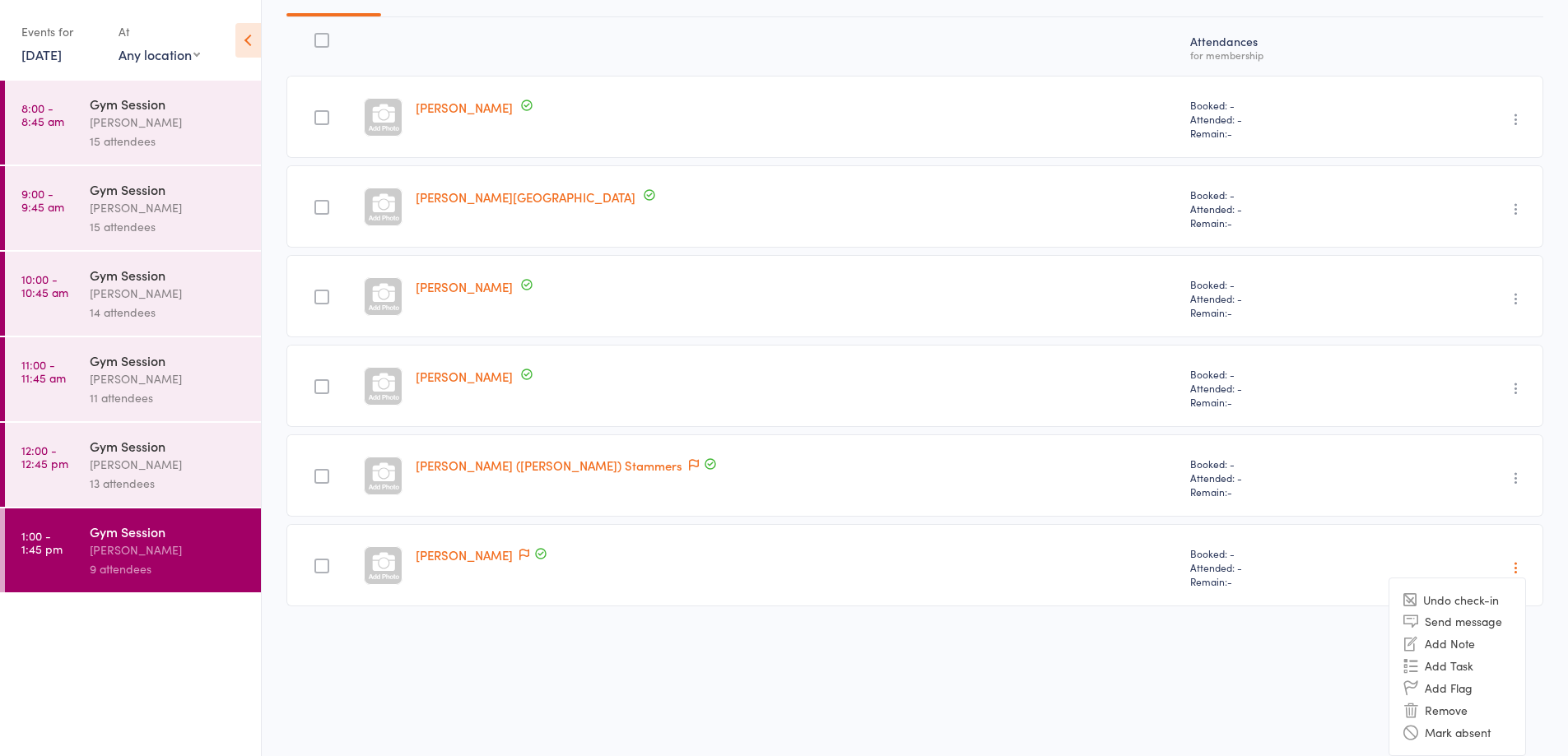
click at [1458, 736] on li "Mark absent" at bounding box center [1458, 732] width 136 height 23
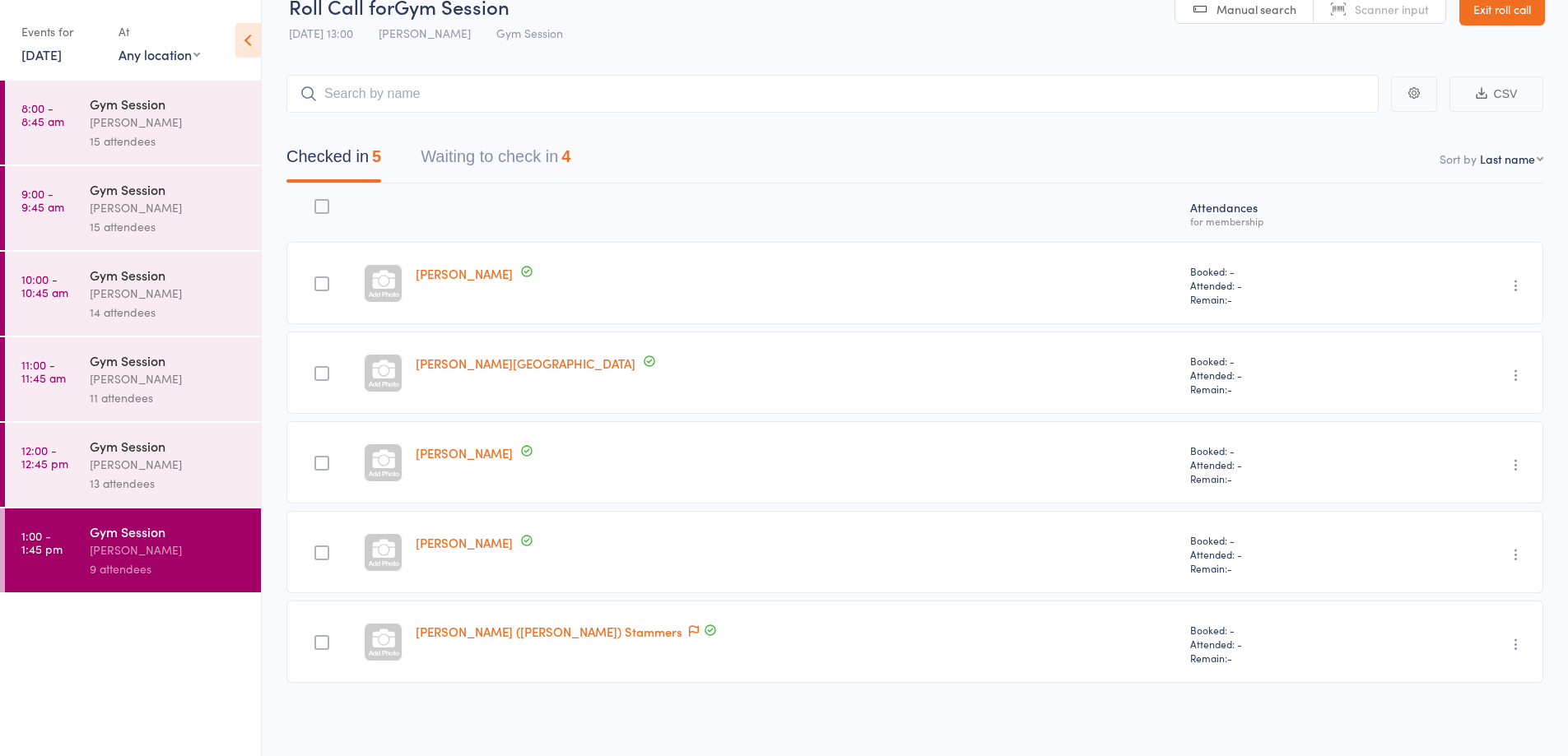
scroll to position [31, 0]
click at [559, 153] on button "Waiting to check in 4" at bounding box center [495, 160] width 150 height 43
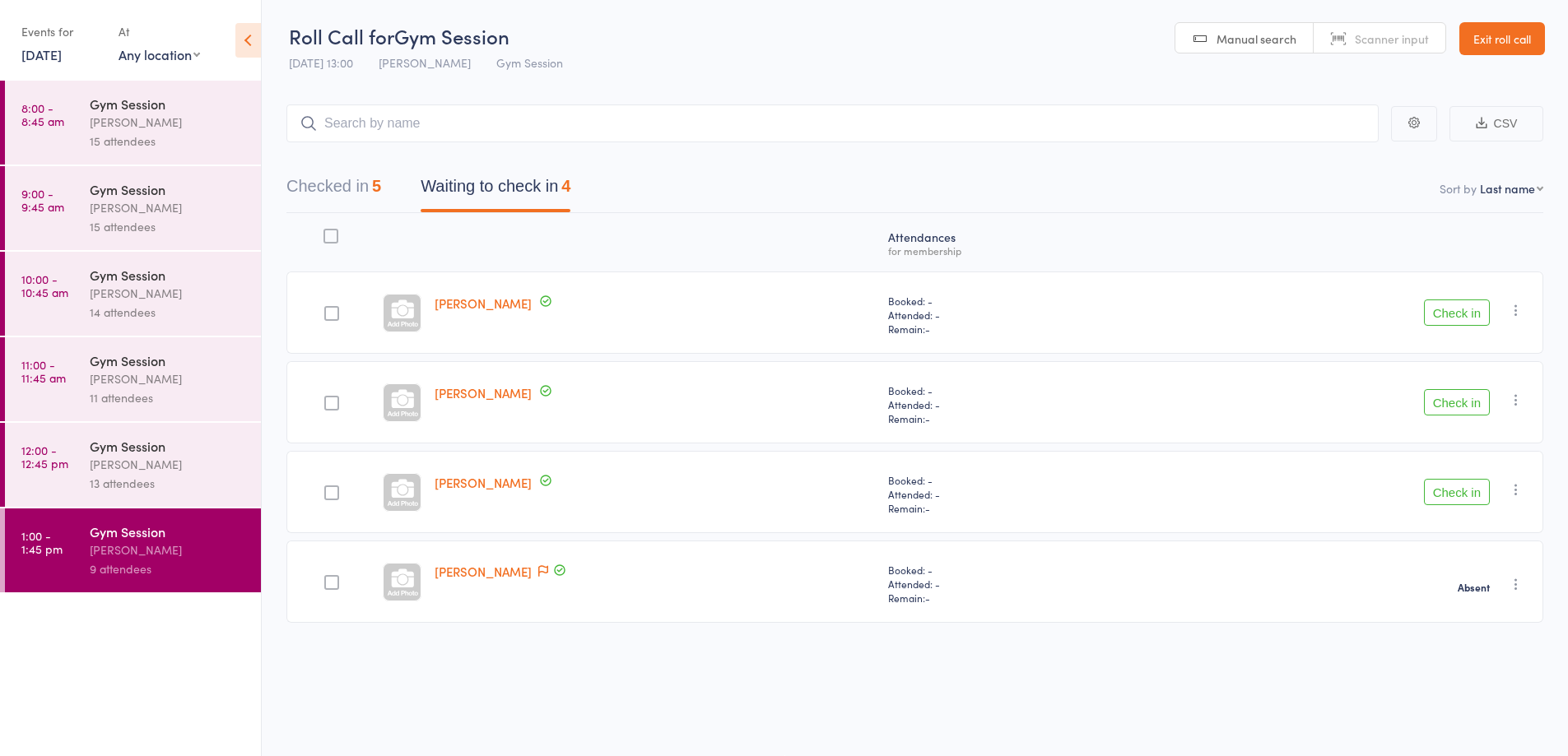
click at [1454, 498] on button "Check in" at bounding box center [1457, 492] width 66 height 27
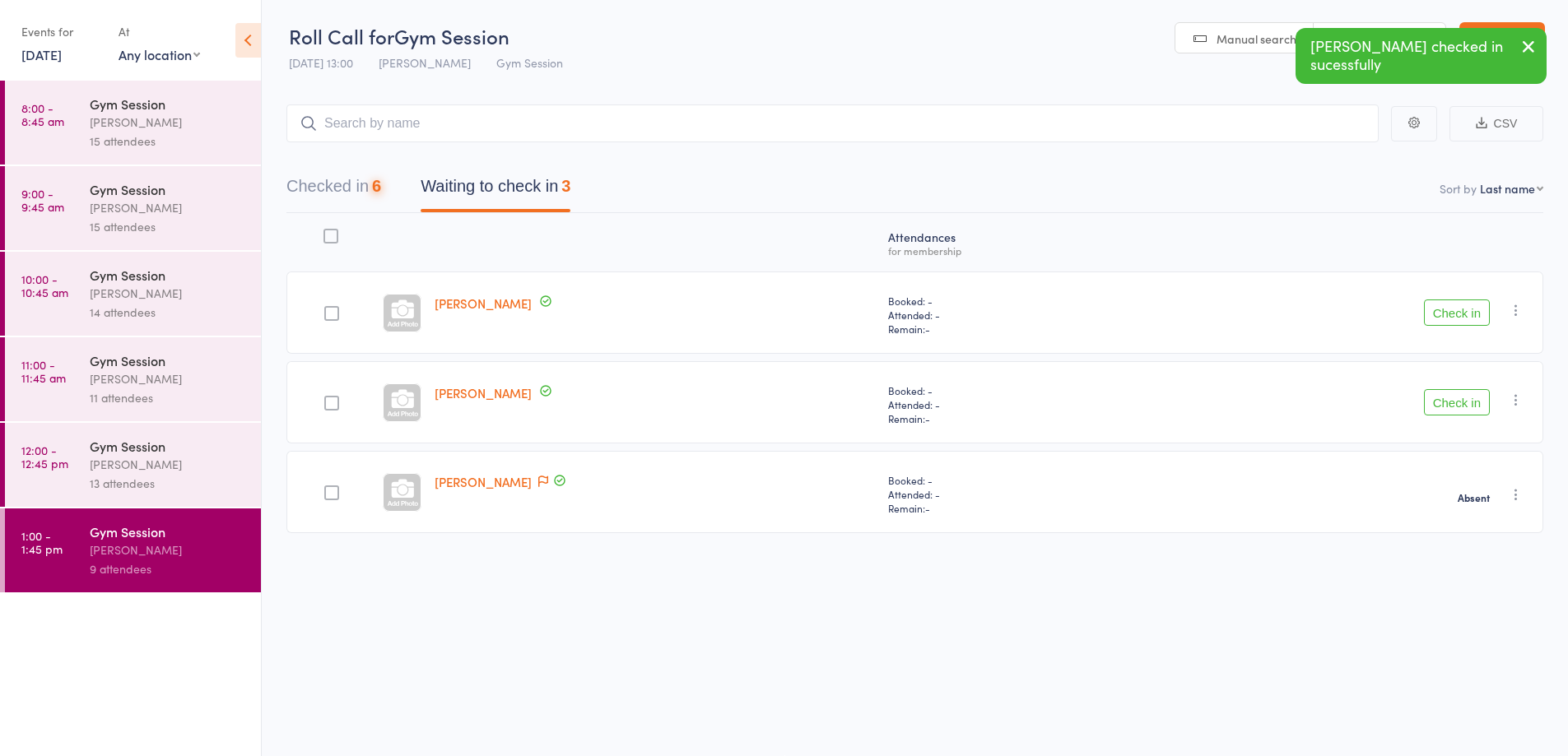
click at [1460, 404] on button "Check in" at bounding box center [1457, 402] width 66 height 27
click at [1455, 307] on button "Check in" at bounding box center [1457, 312] width 66 height 27
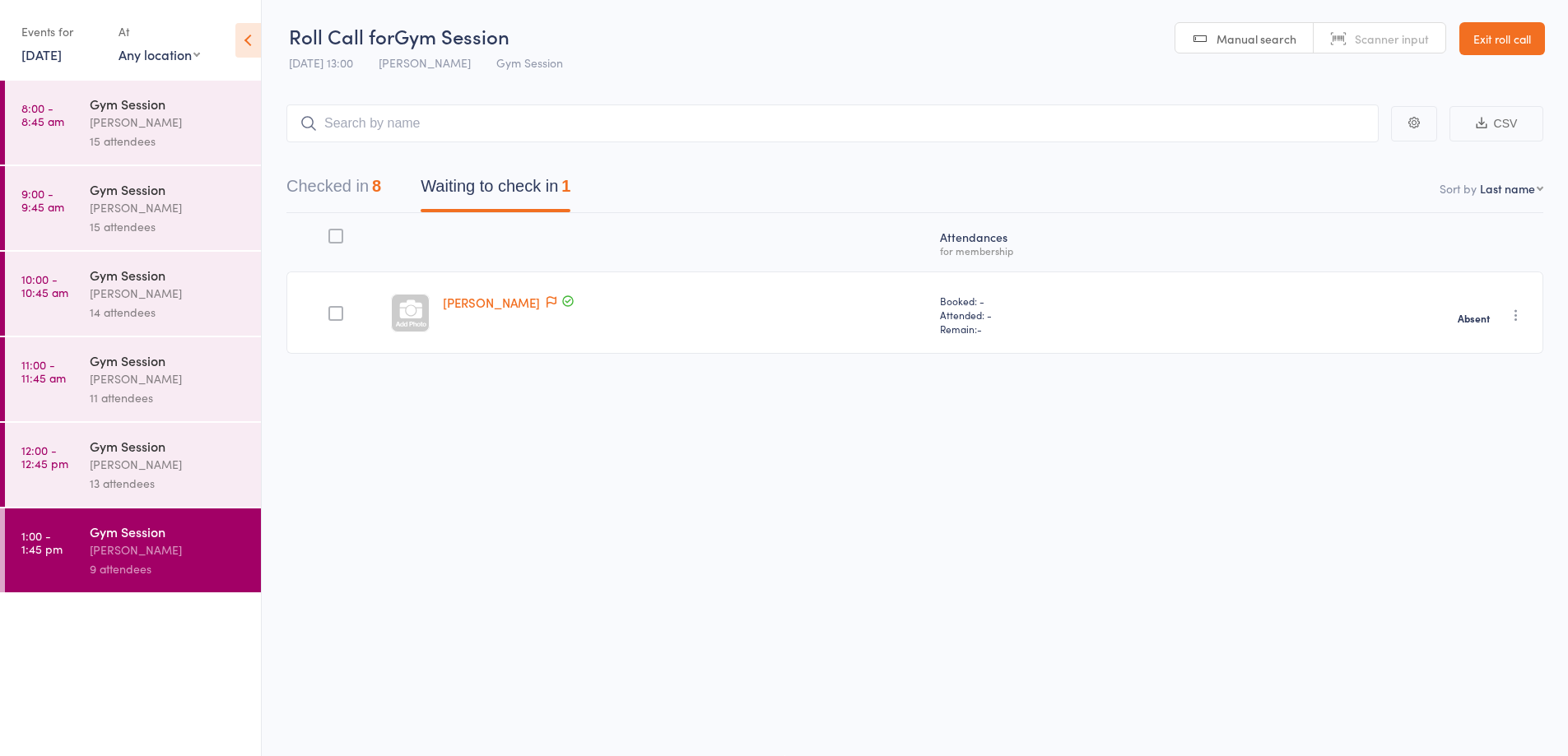
click at [204, 459] on div "[PERSON_NAME]" at bounding box center [168, 464] width 158 height 19
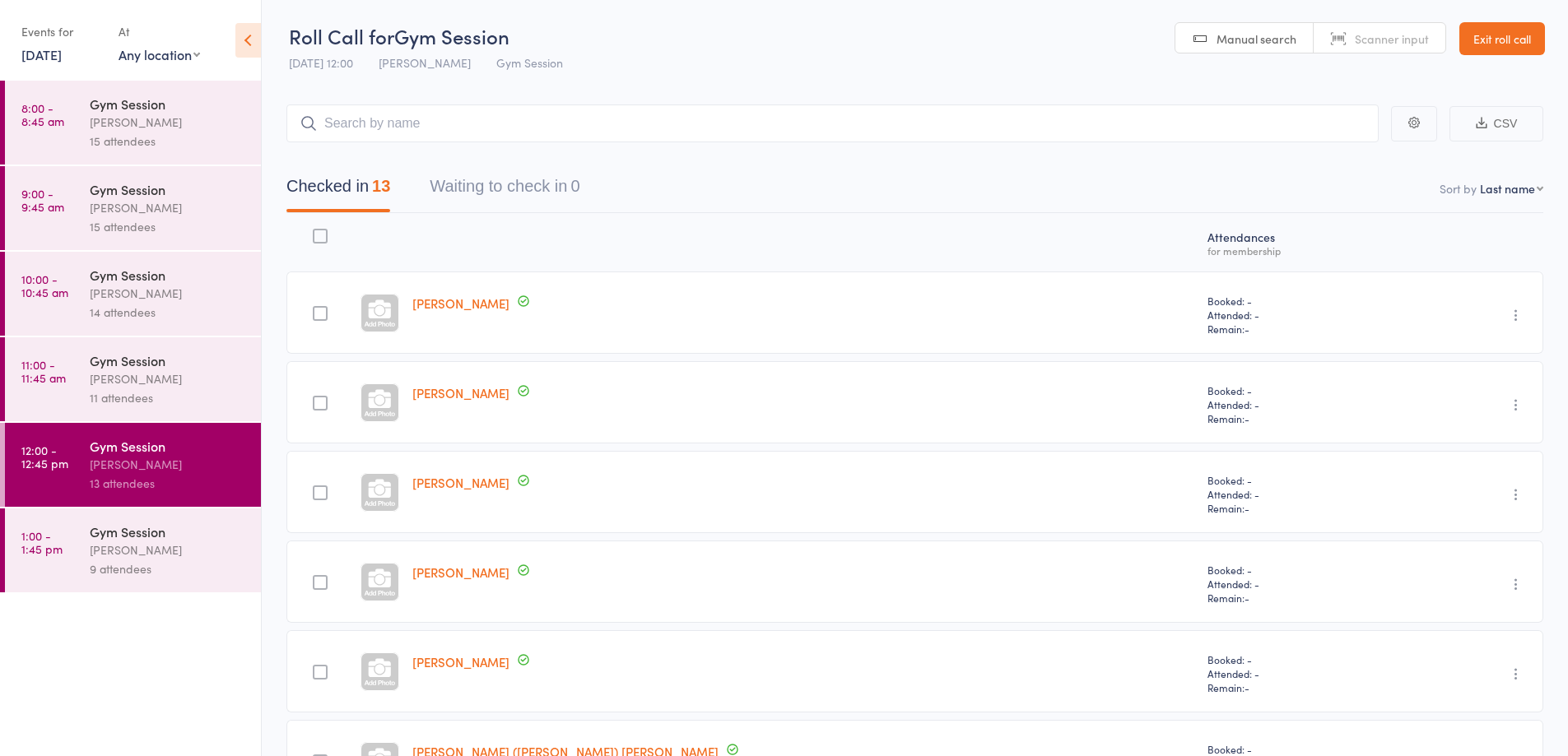
click at [187, 367] on div "Gym Session" at bounding box center [168, 360] width 158 height 18
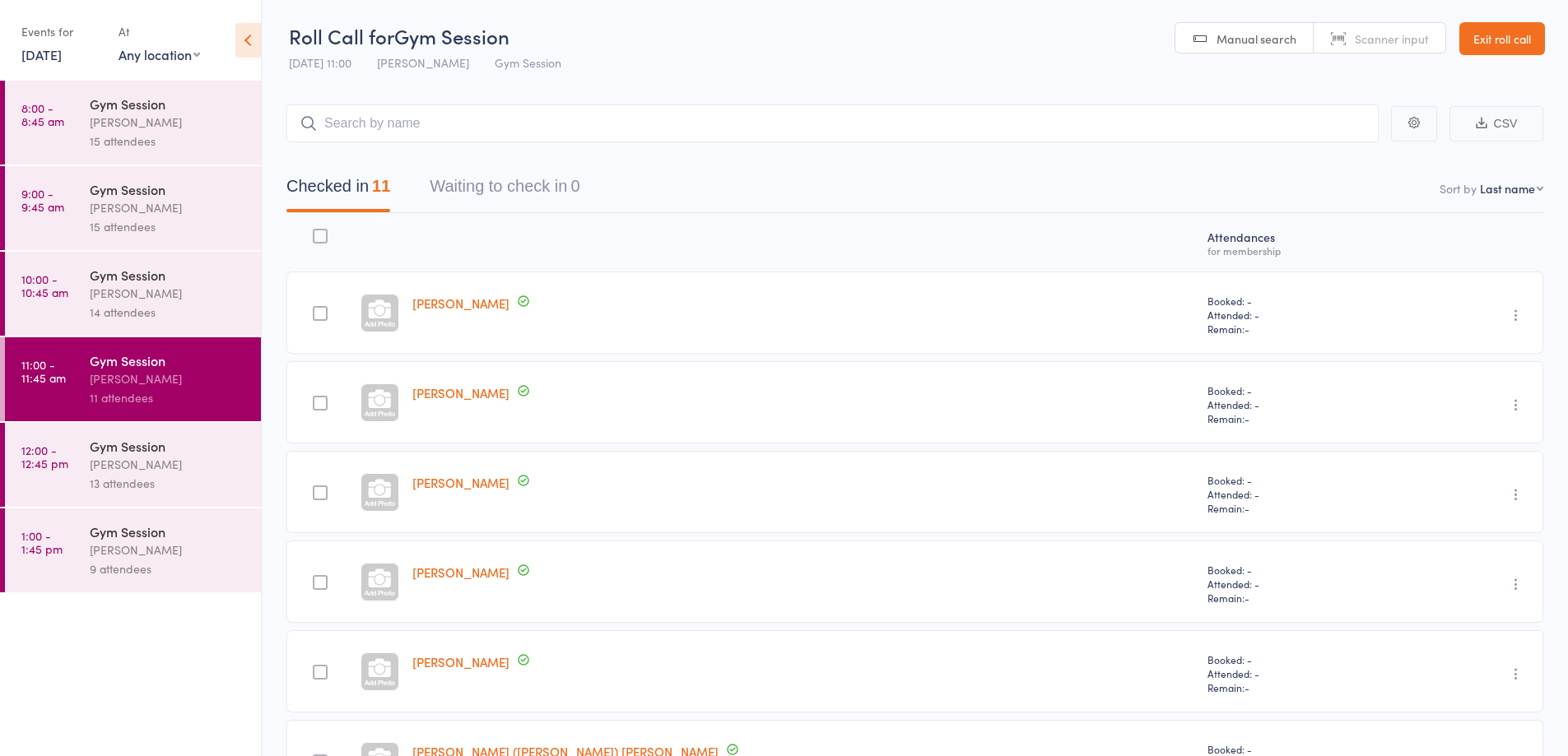
click at [213, 299] on div "[PERSON_NAME]" at bounding box center [168, 292] width 158 height 19
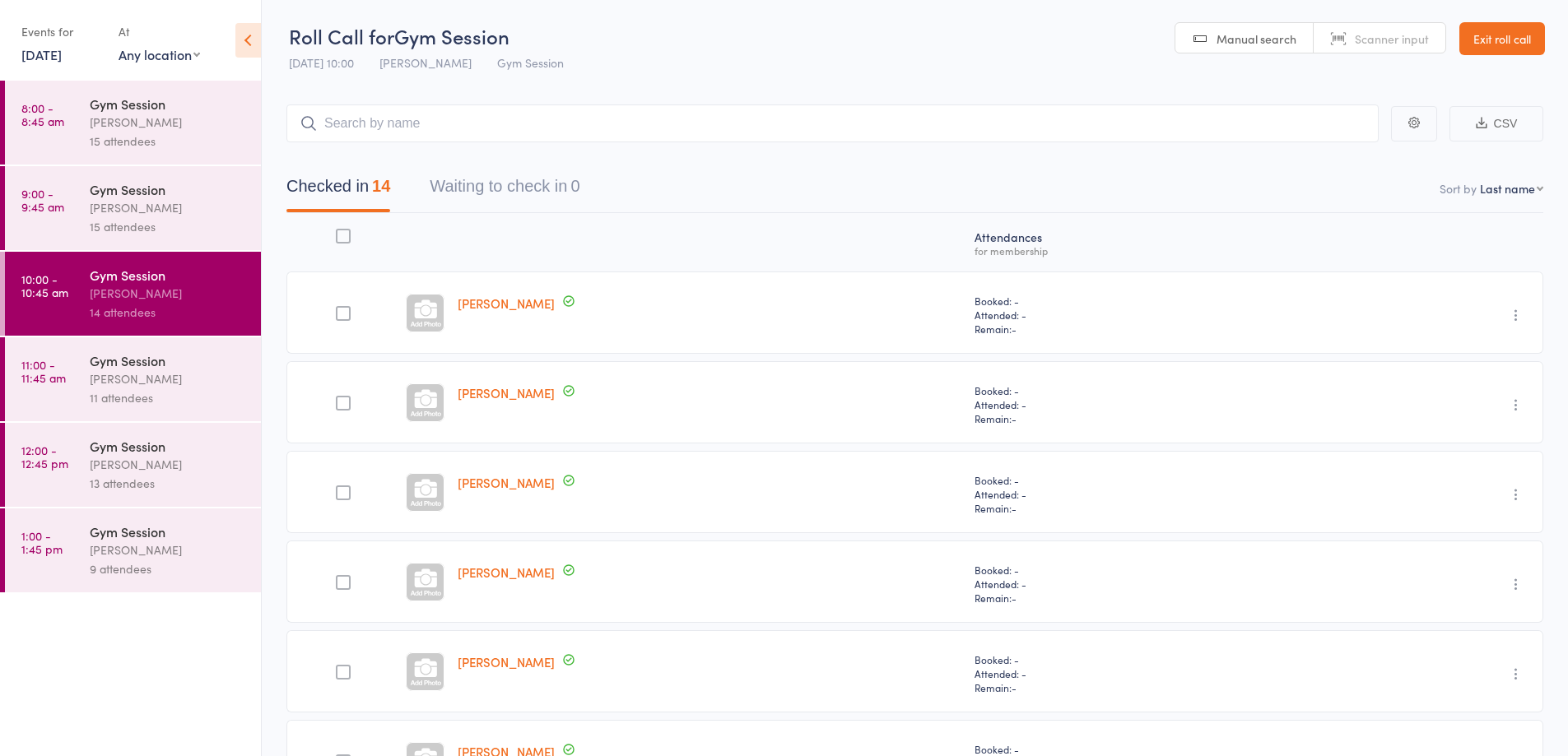
click at [189, 224] on div "15 attendees" at bounding box center [168, 226] width 158 height 19
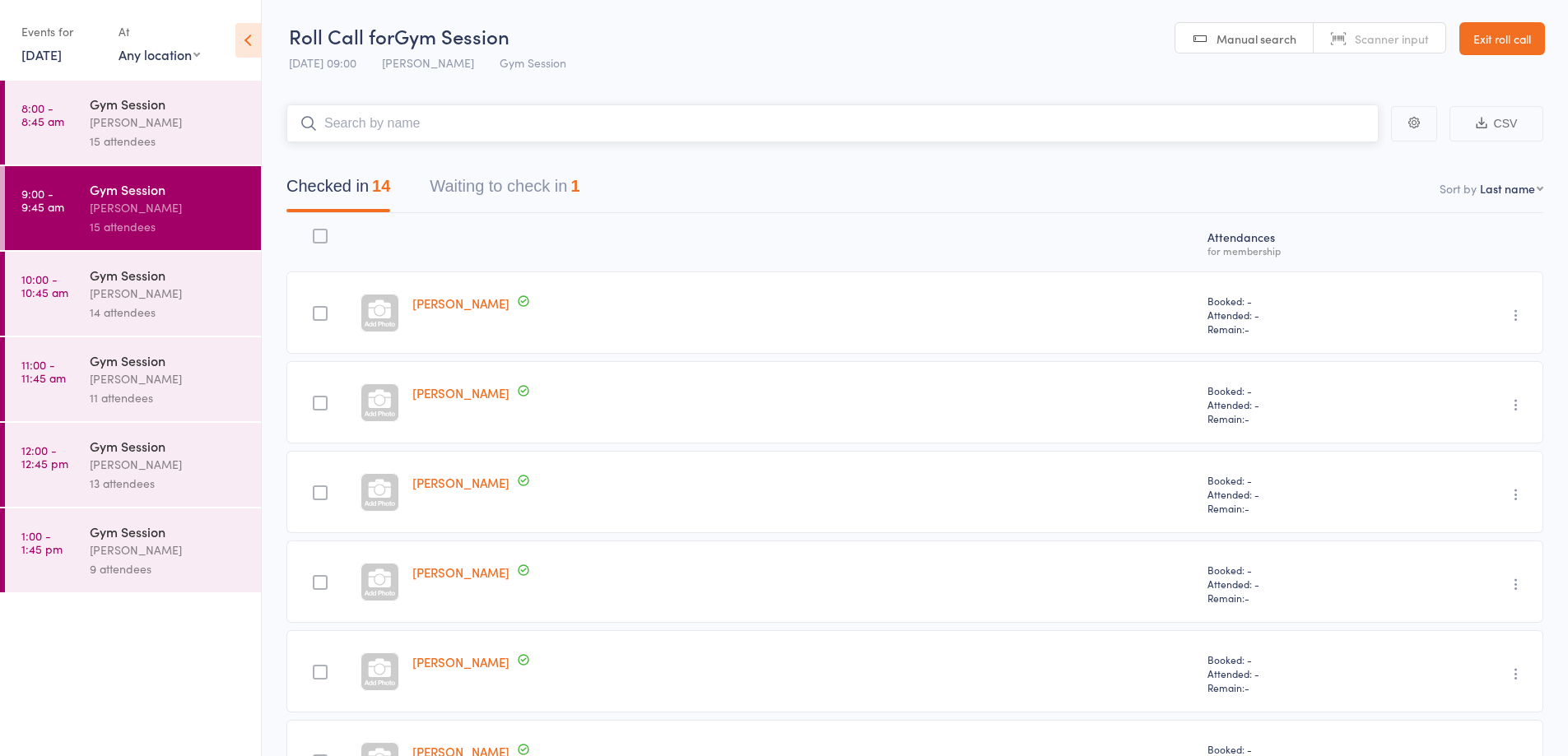
click at [521, 168] on button "Waiting to check in 1" at bounding box center [504, 190] width 150 height 43
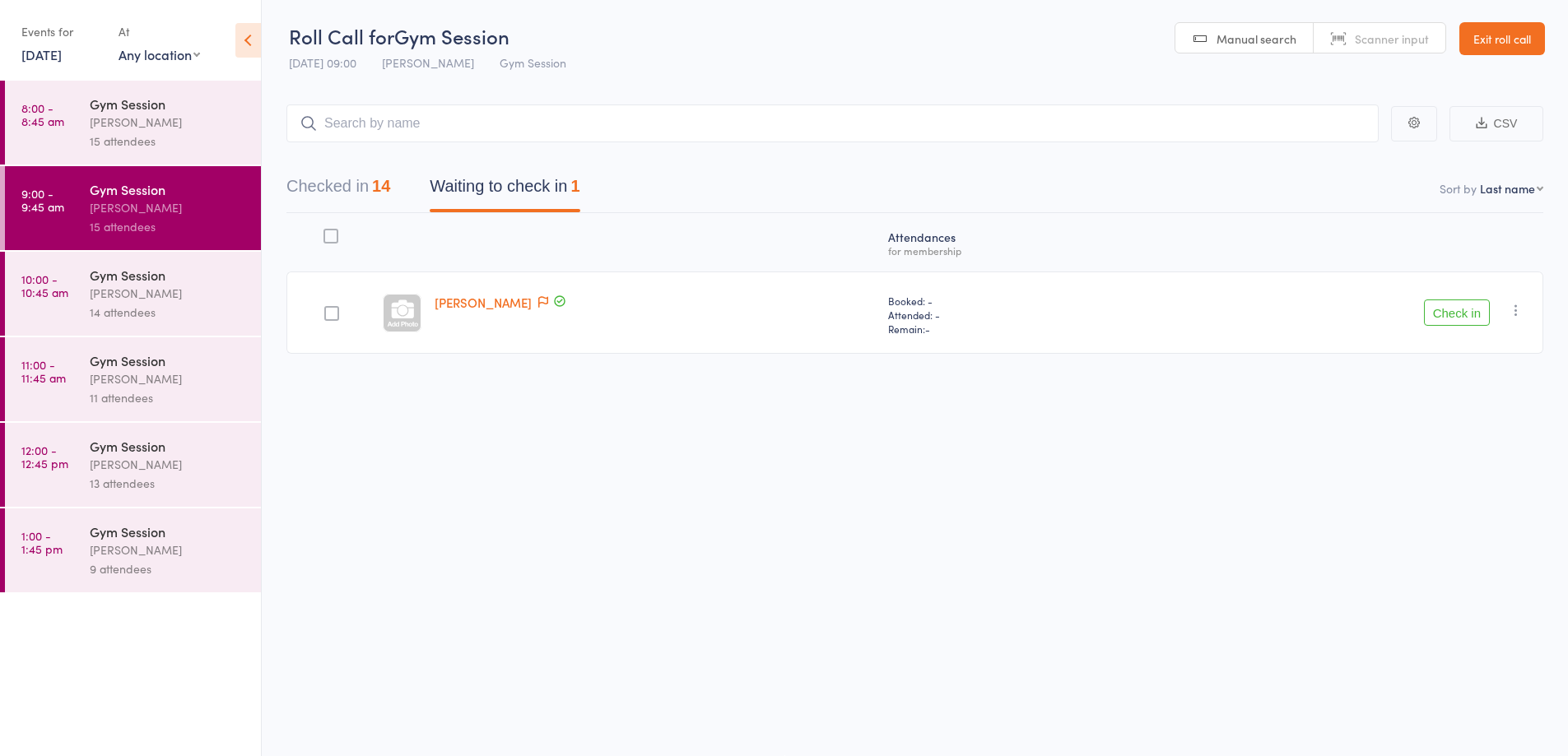
click at [1519, 314] on icon "button" at bounding box center [1516, 310] width 17 height 17
click at [1457, 479] on li "Mark absent" at bounding box center [1458, 474] width 136 height 23
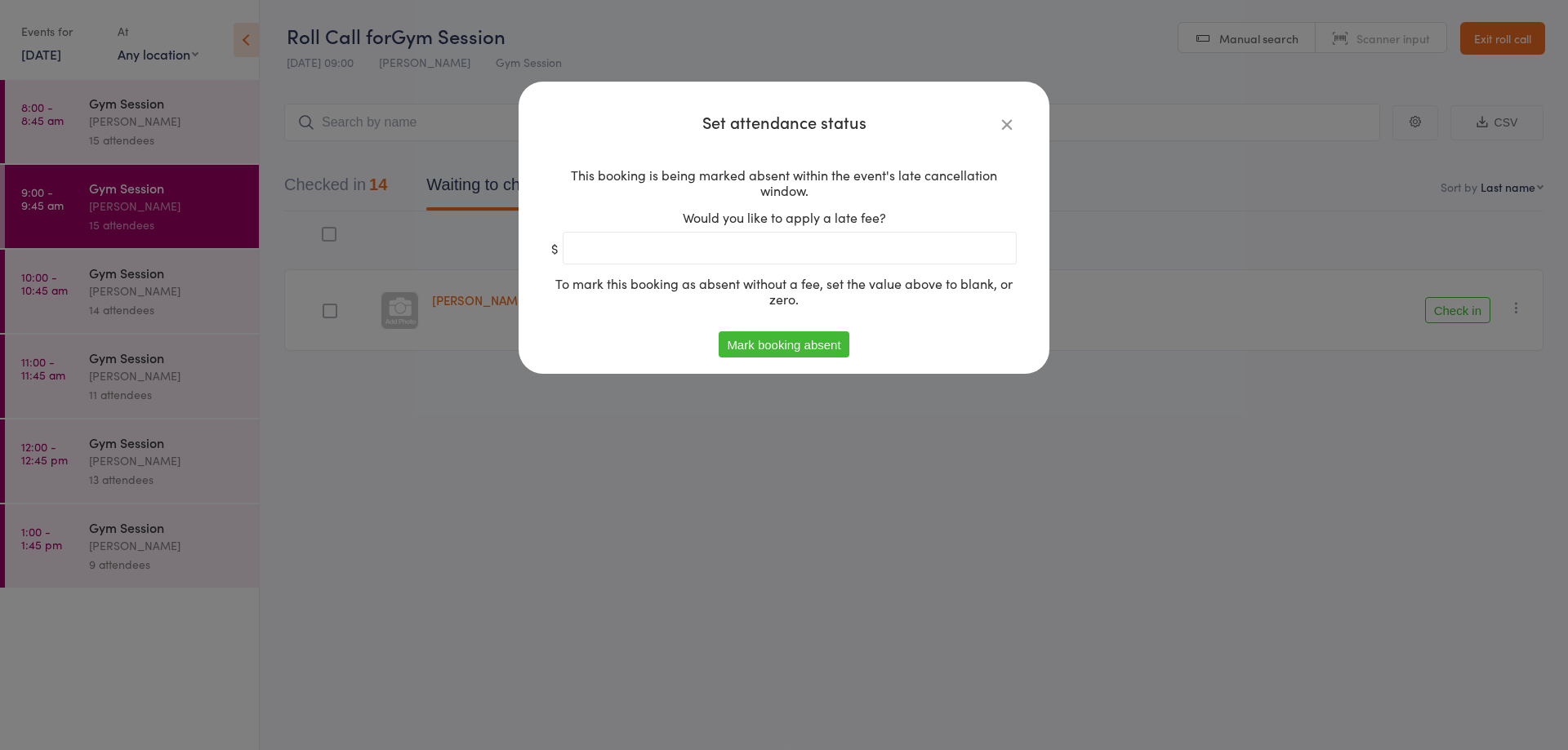
click at [814, 346] on button "Mark booking absent" at bounding box center [784, 344] width 130 height 26
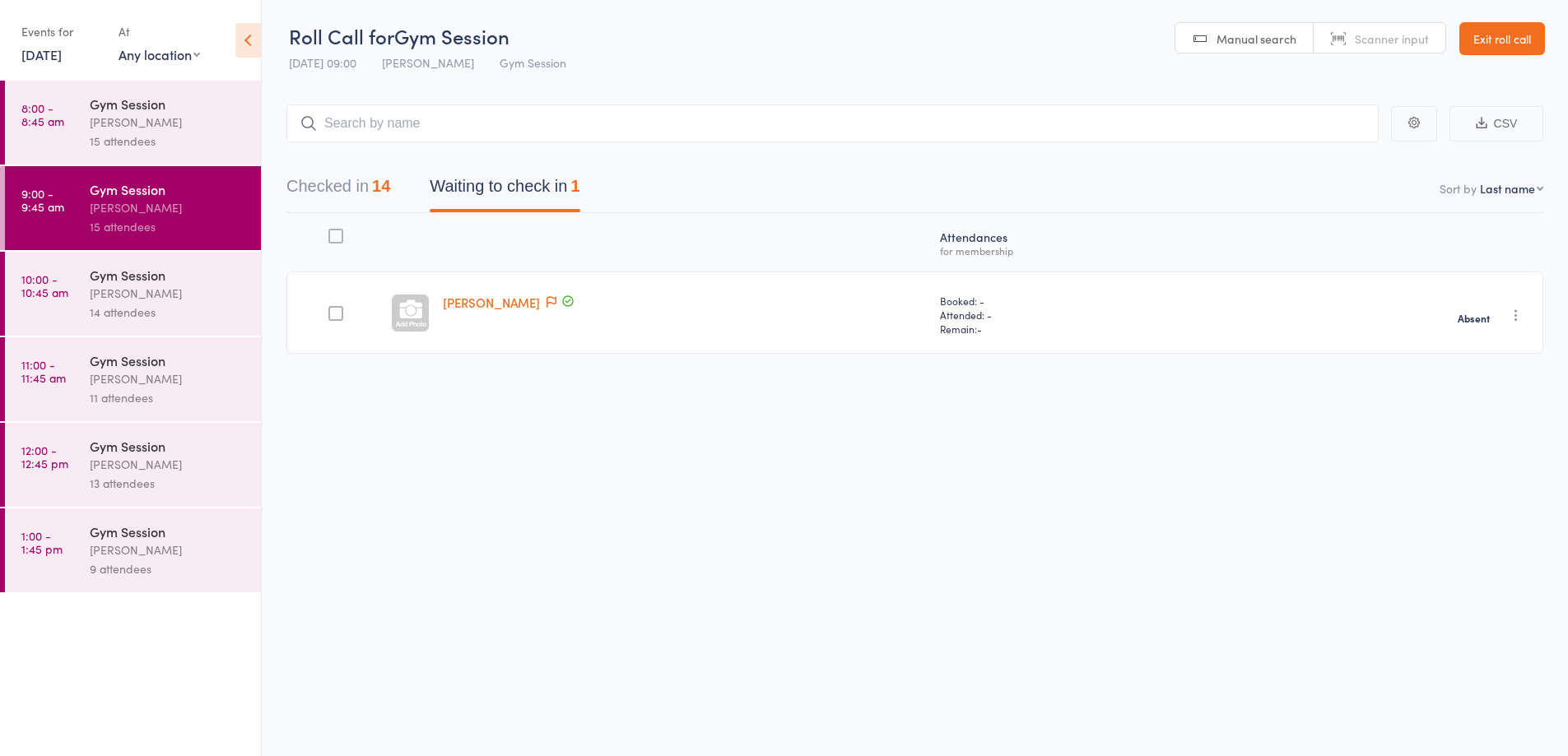
click at [179, 128] on div "[PERSON_NAME]" at bounding box center [168, 122] width 158 height 19
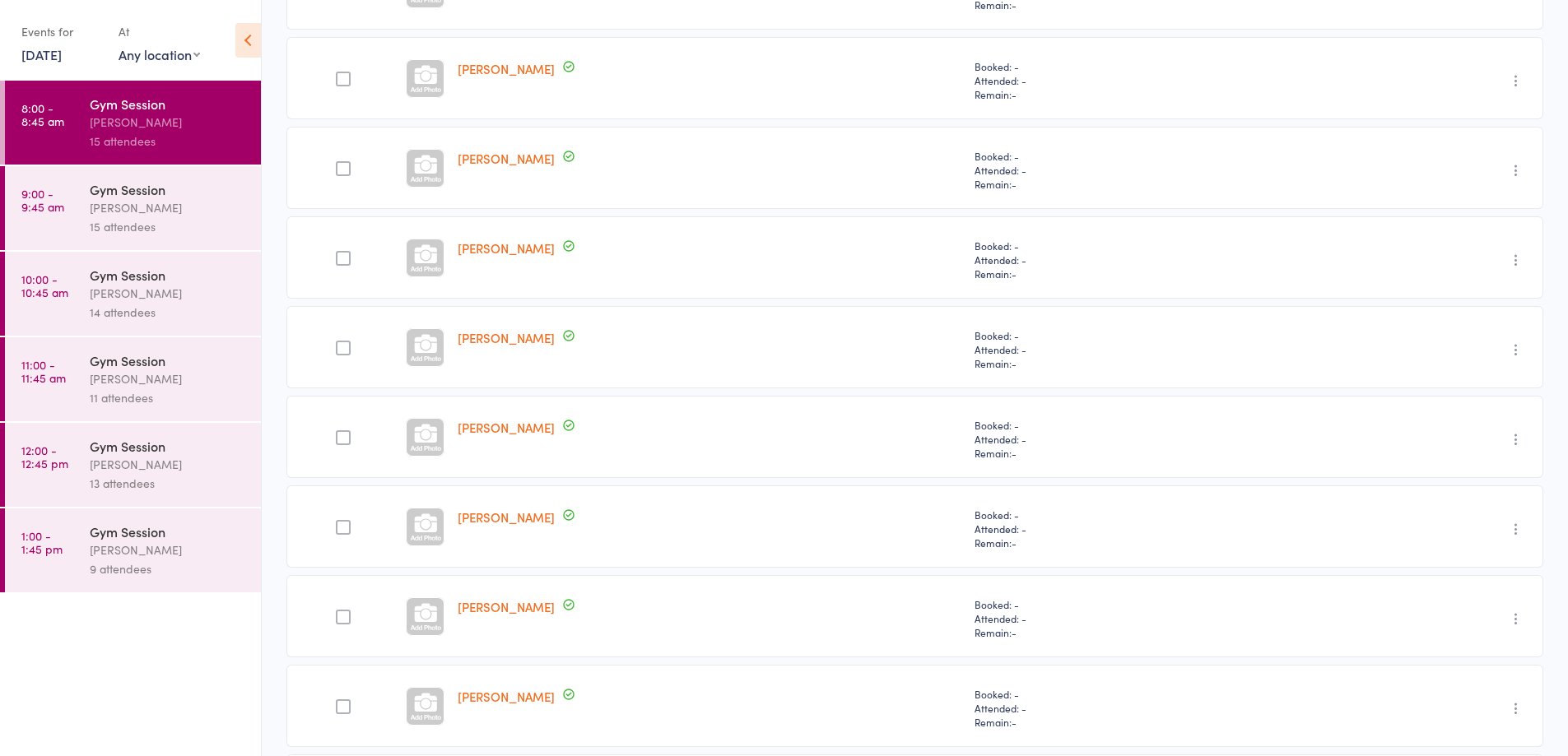
scroll to position [603, 0]
